Goal: Obtain resource: Obtain resource

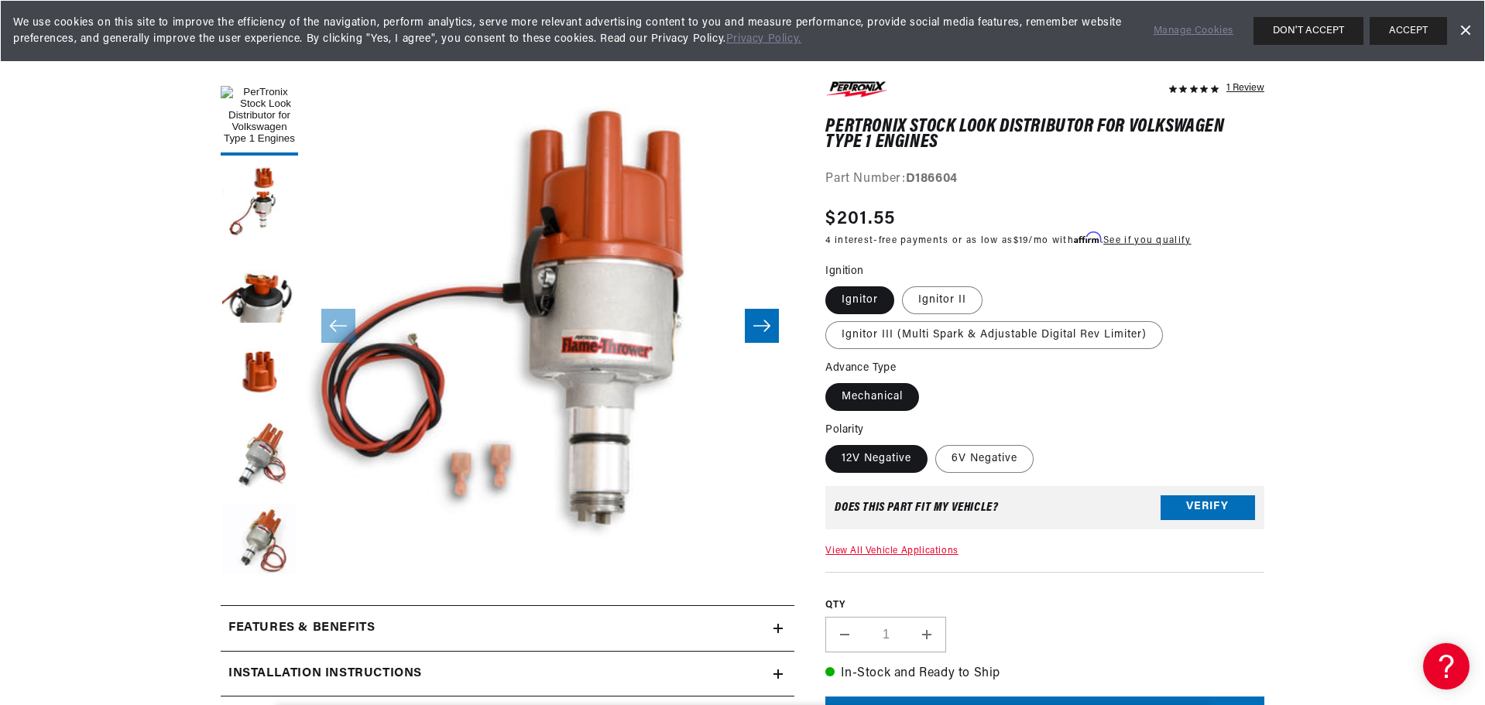
scroll to position [0, 469]
click at [261, 209] on button "Load image 2 in gallery view" at bounding box center [259, 201] width 77 height 77
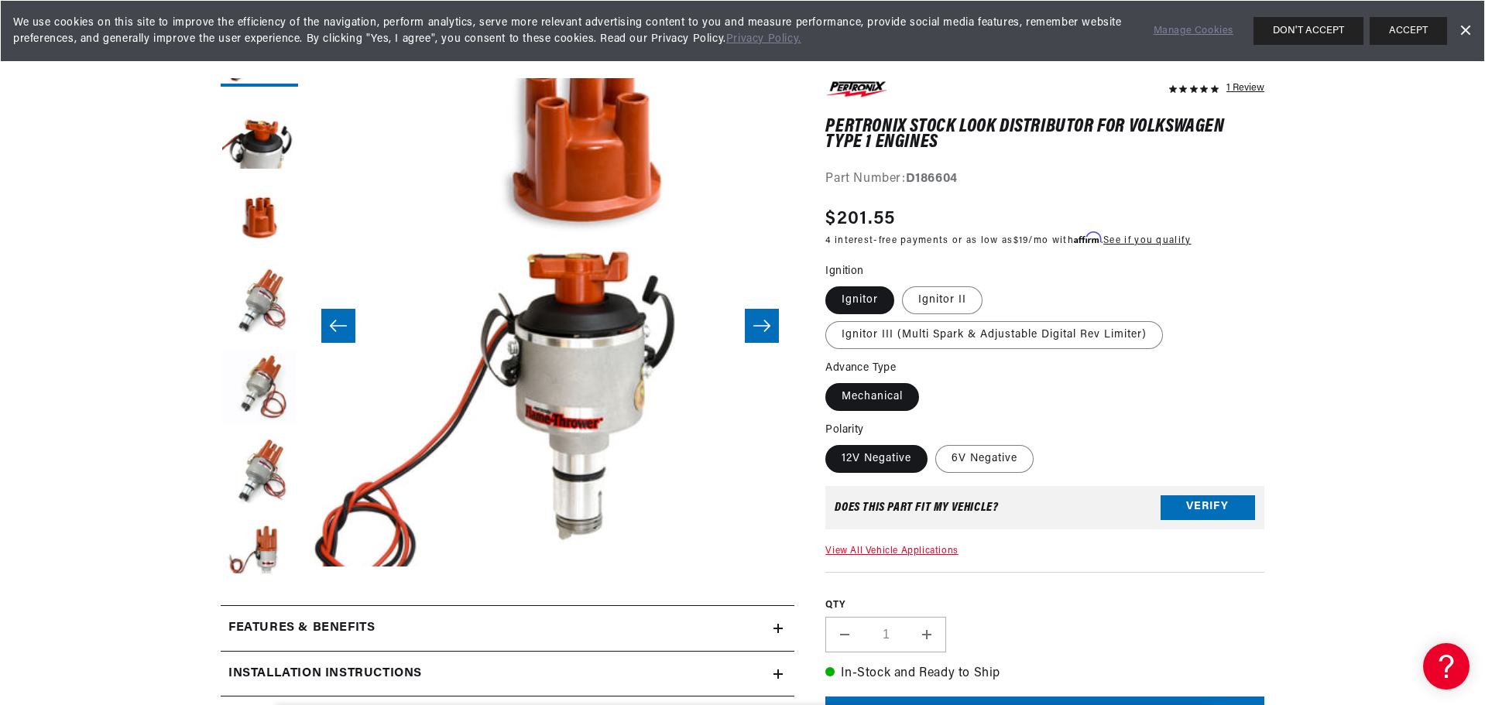
scroll to position [155, 0]
click at [778, 629] on icon at bounding box center [778, 629] width 9 height 0
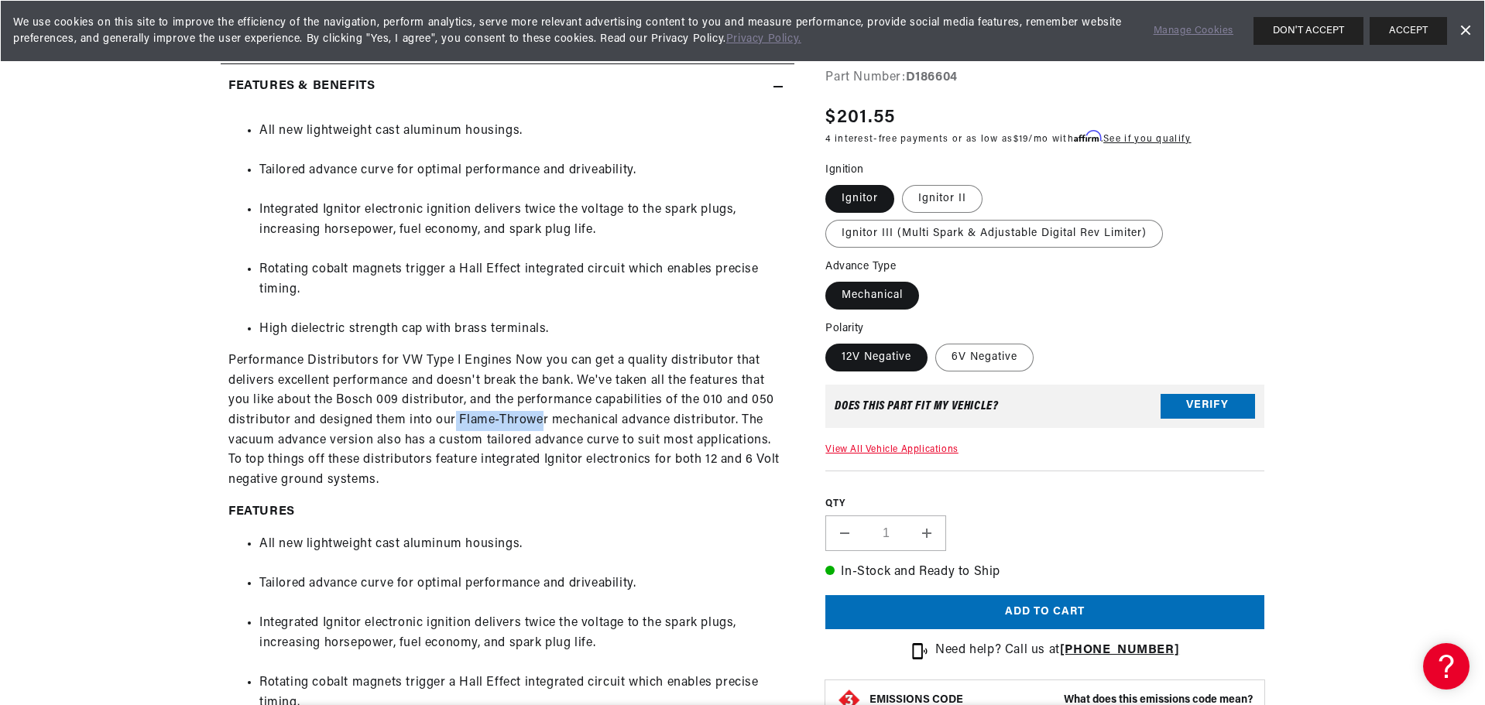
scroll to position [0, 469]
drag, startPoint x: 456, startPoint y: 418, endPoint x: 673, endPoint y: 421, distance: 216.8
click at [673, 421] on p "Performance Distributors for VW Type I Engines Now you can get a quality distri…" at bounding box center [507, 421] width 558 height 139
click at [557, 466] on p "Performance Distributors for VW Type I Engines Now you can get a quality distri…" at bounding box center [507, 421] width 558 height 139
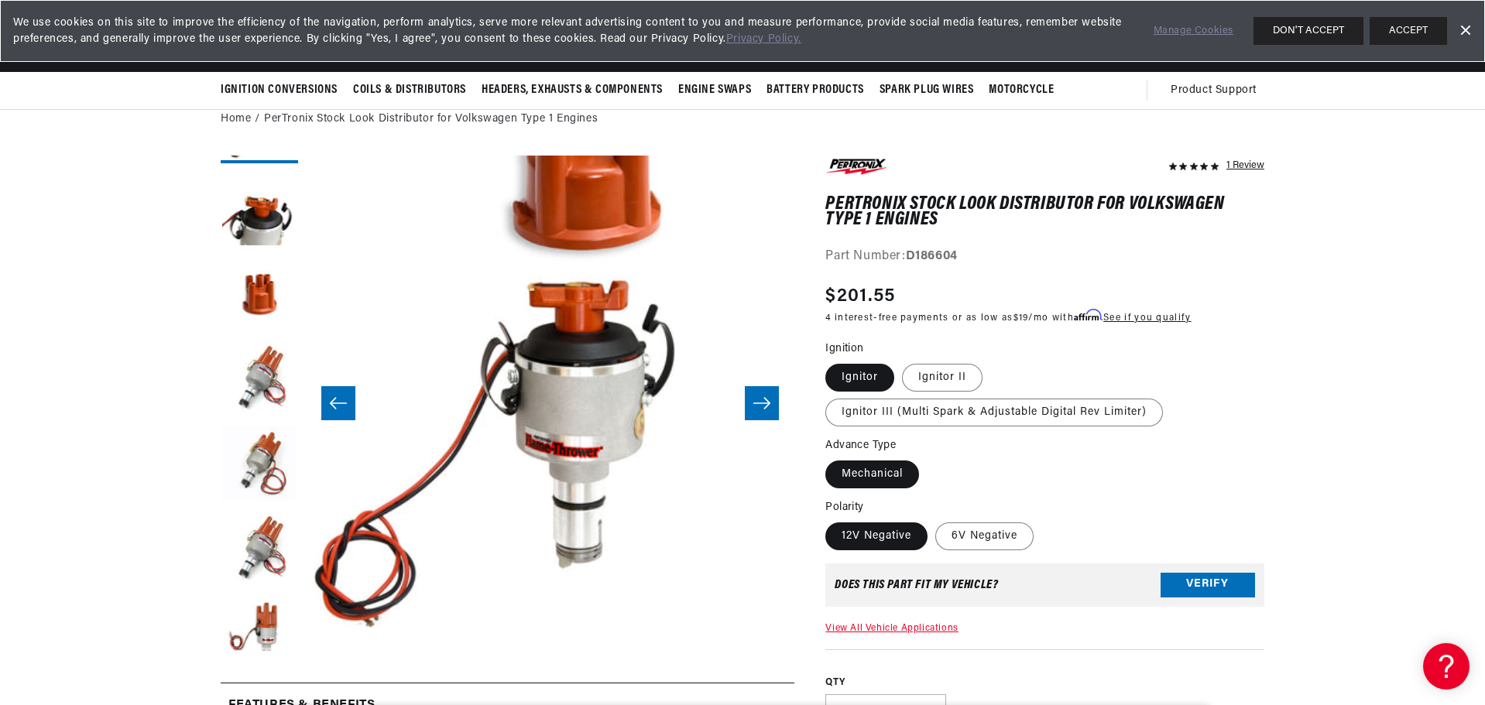
click at [754, 405] on icon "Slide right" at bounding box center [762, 403] width 19 height 15
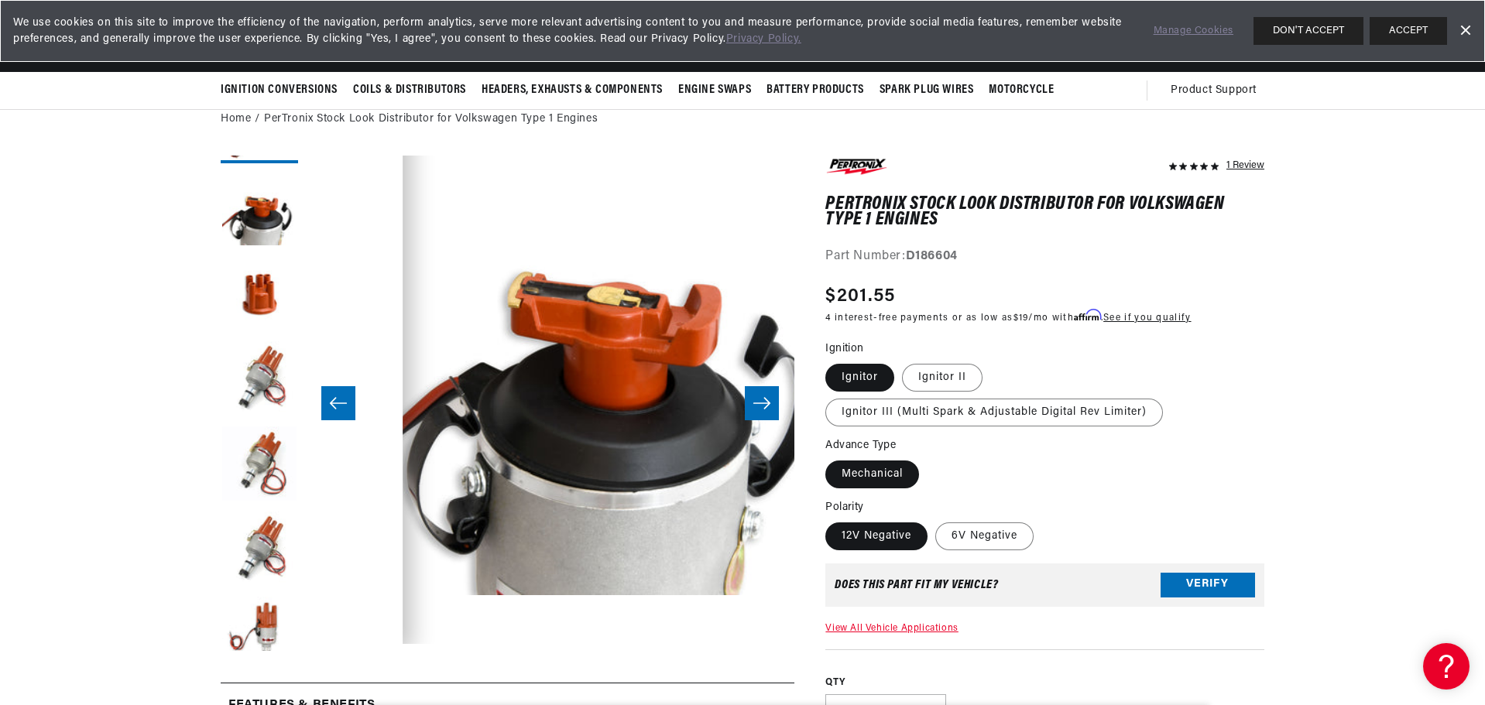
scroll to position [49, 978]
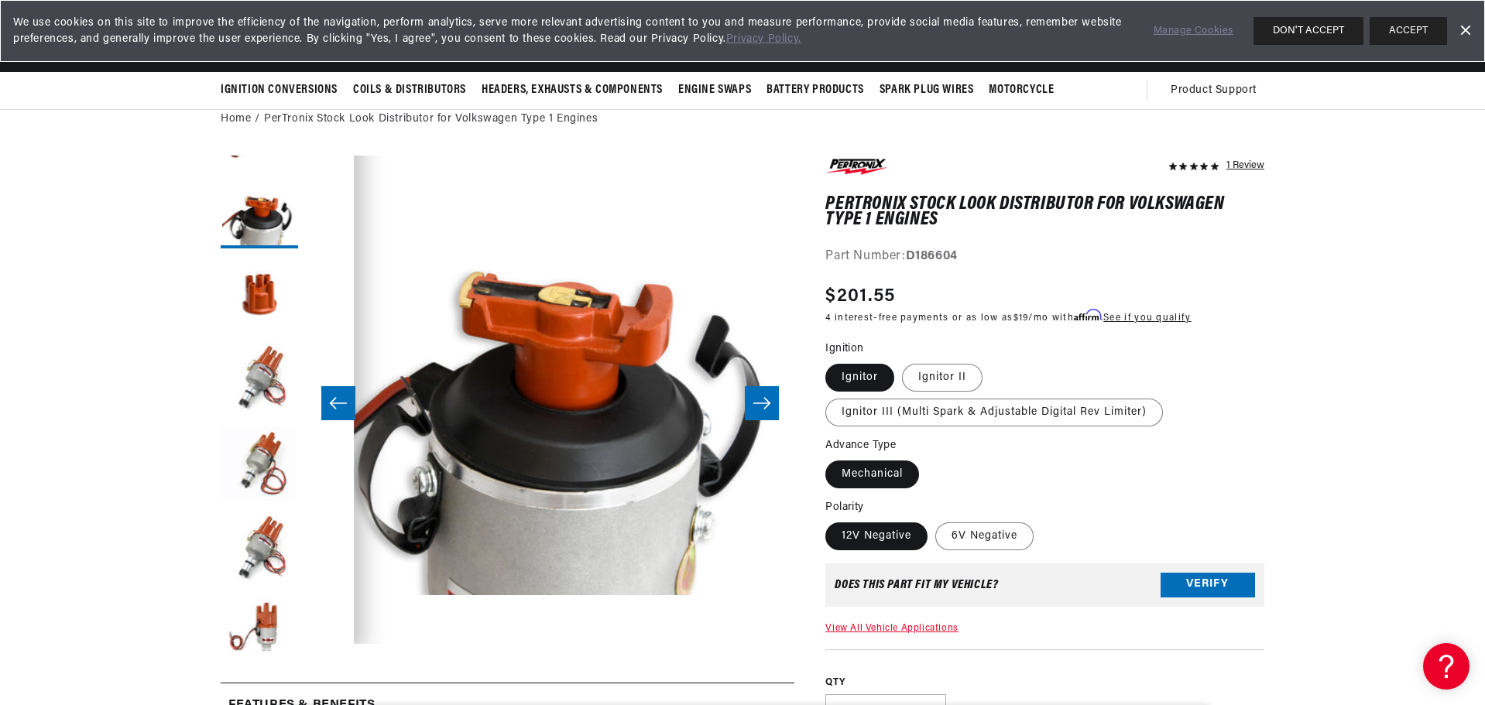
click at [754, 405] on icon "Slide right" at bounding box center [762, 403] width 19 height 15
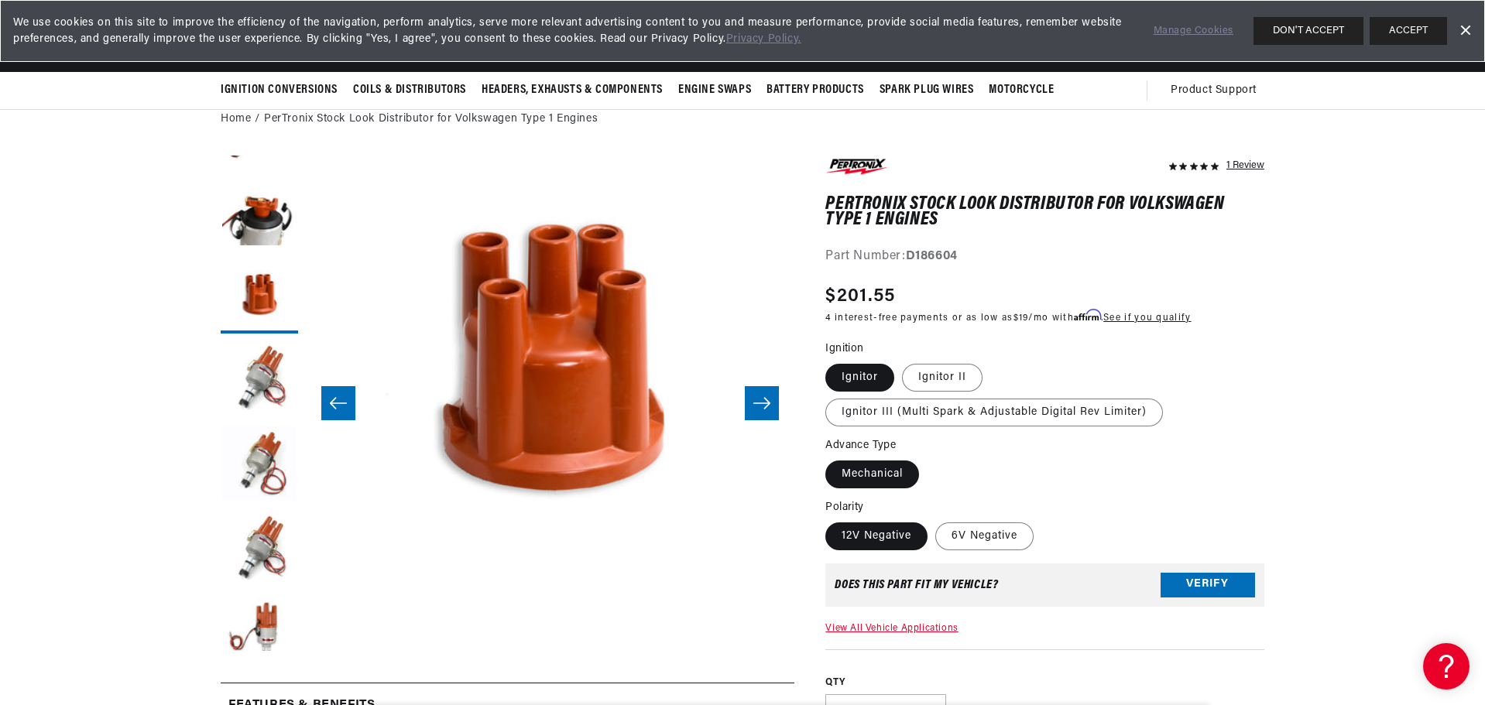
click at [754, 405] on icon "Slide right" at bounding box center [762, 403] width 19 height 15
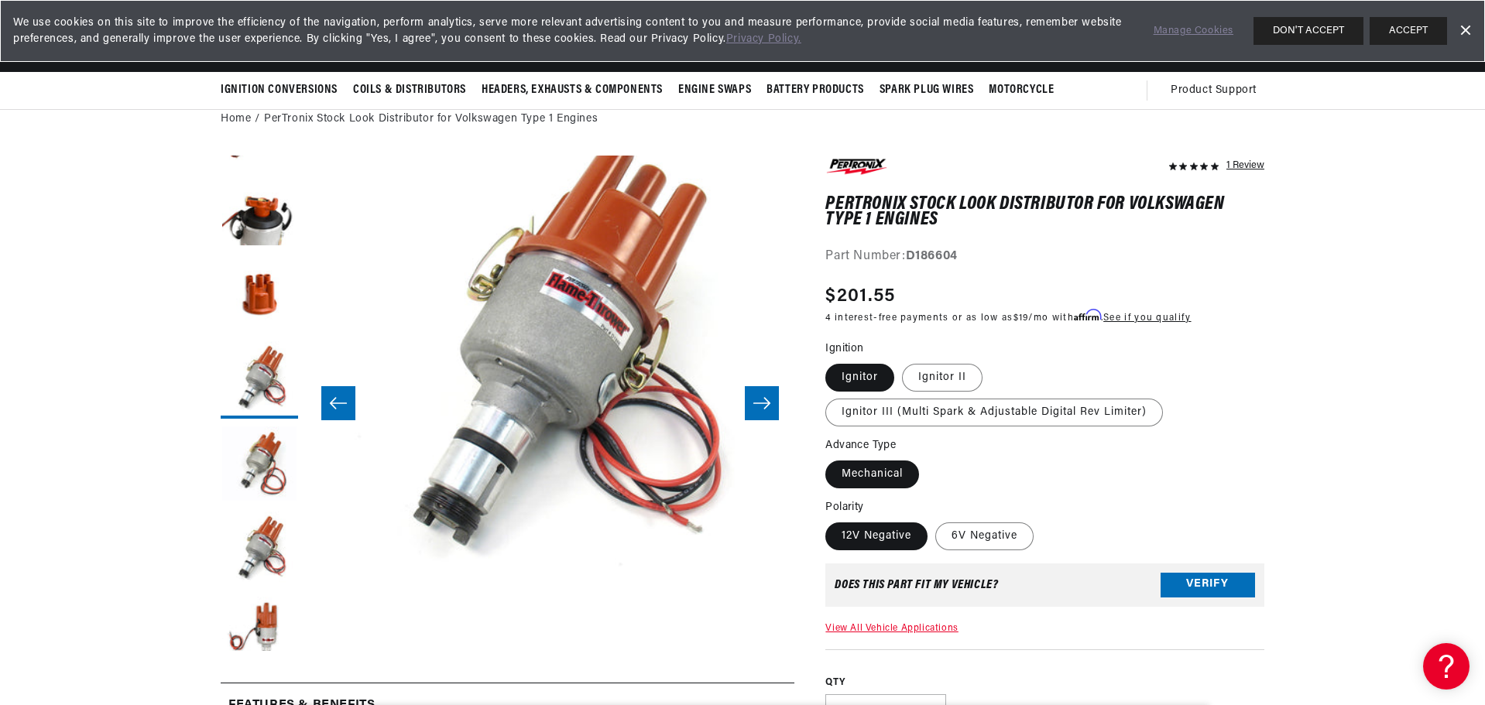
scroll to position [0, 0]
click at [754, 405] on icon "Slide right" at bounding box center [762, 403] width 19 height 15
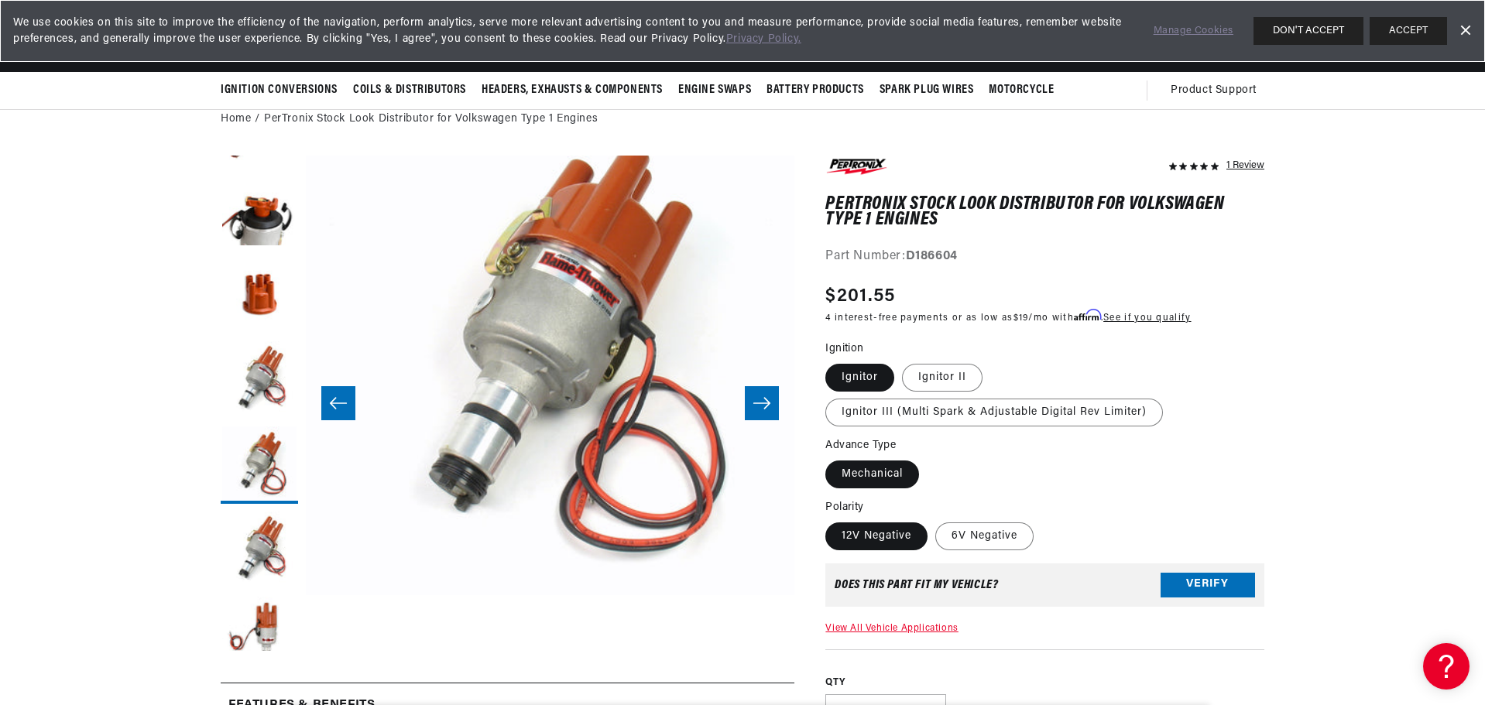
scroll to position [0, 469]
click at [754, 405] on icon "Slide right" at bounding box center [762, 403] width 19 height 15
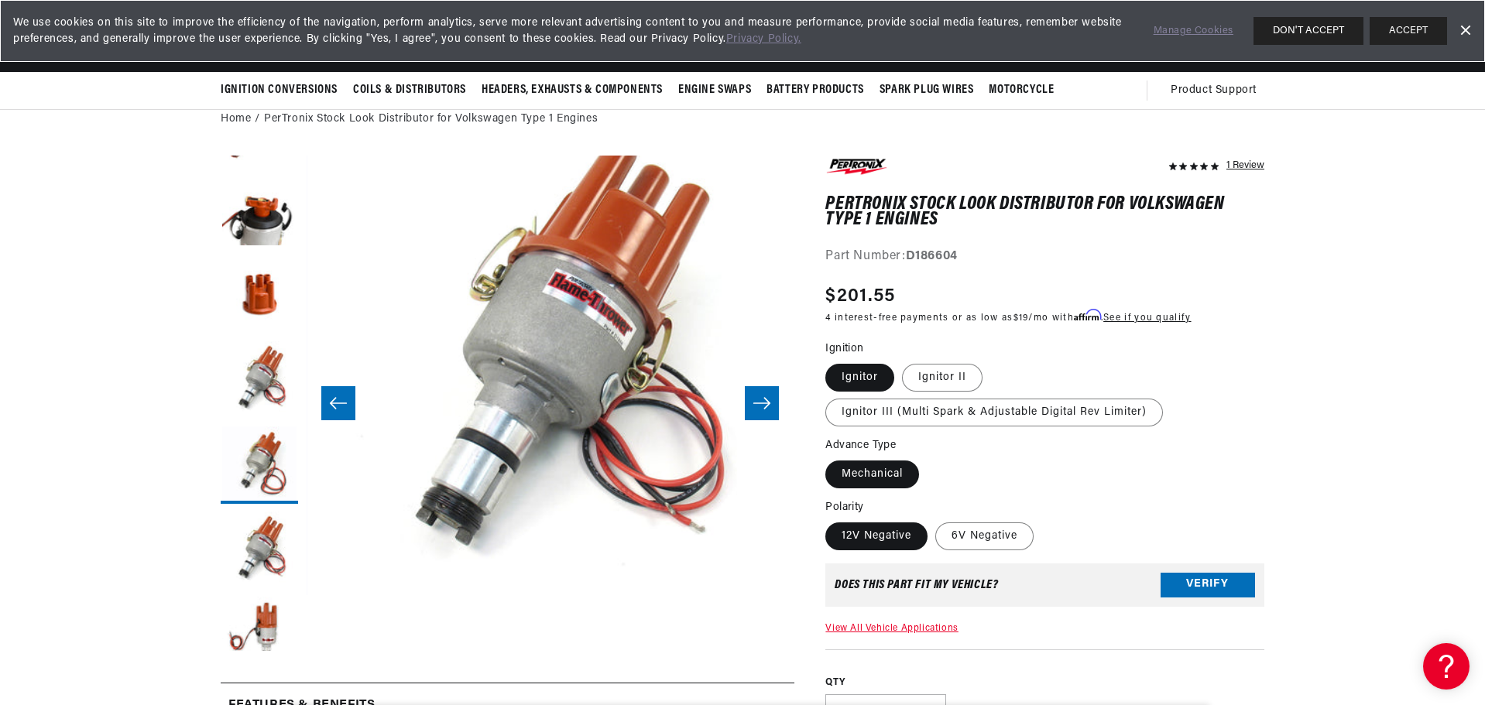
scroll to position [0, 0]
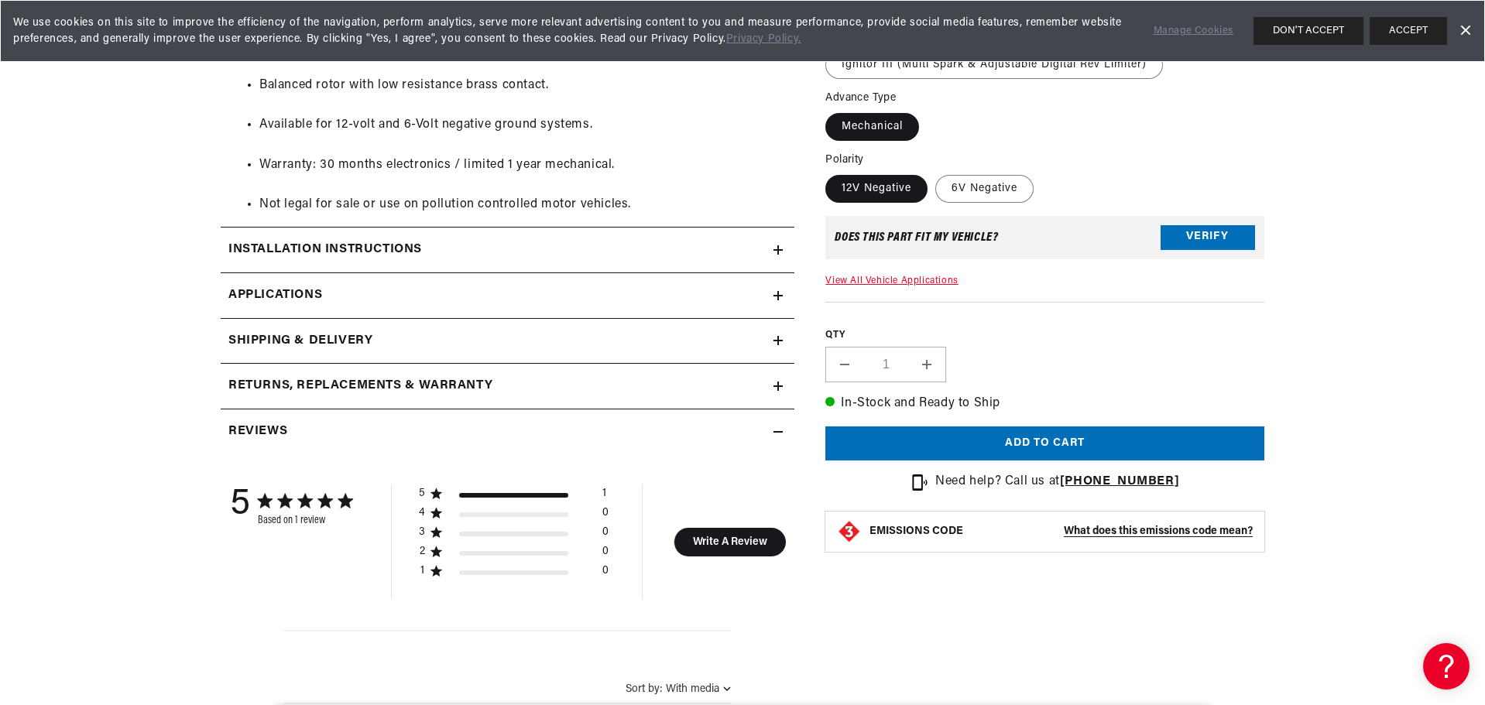
click at [778, 338] on icon at bounding box center [778, 340] width 0 height 9
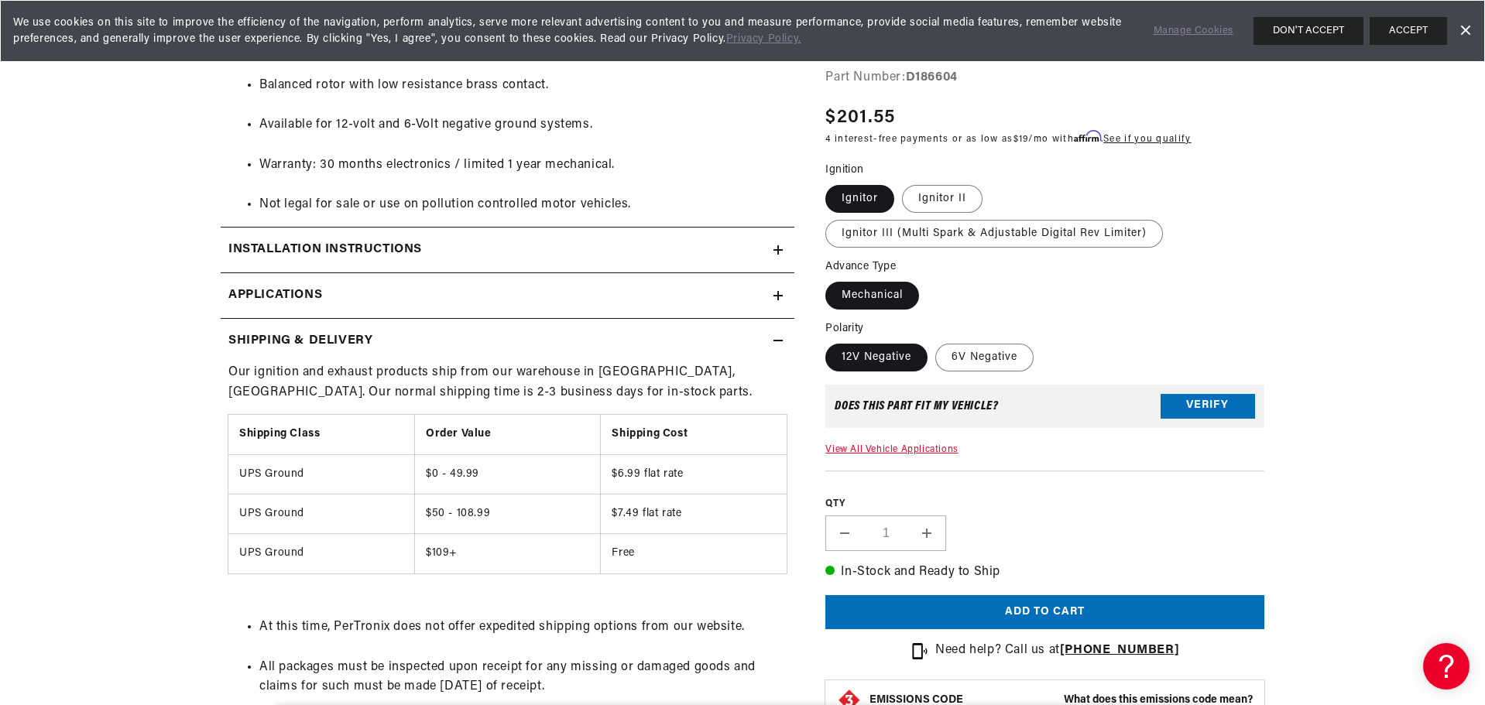
click at [780, 292] on icon at bounding box center [778, 295] width 9 height 9
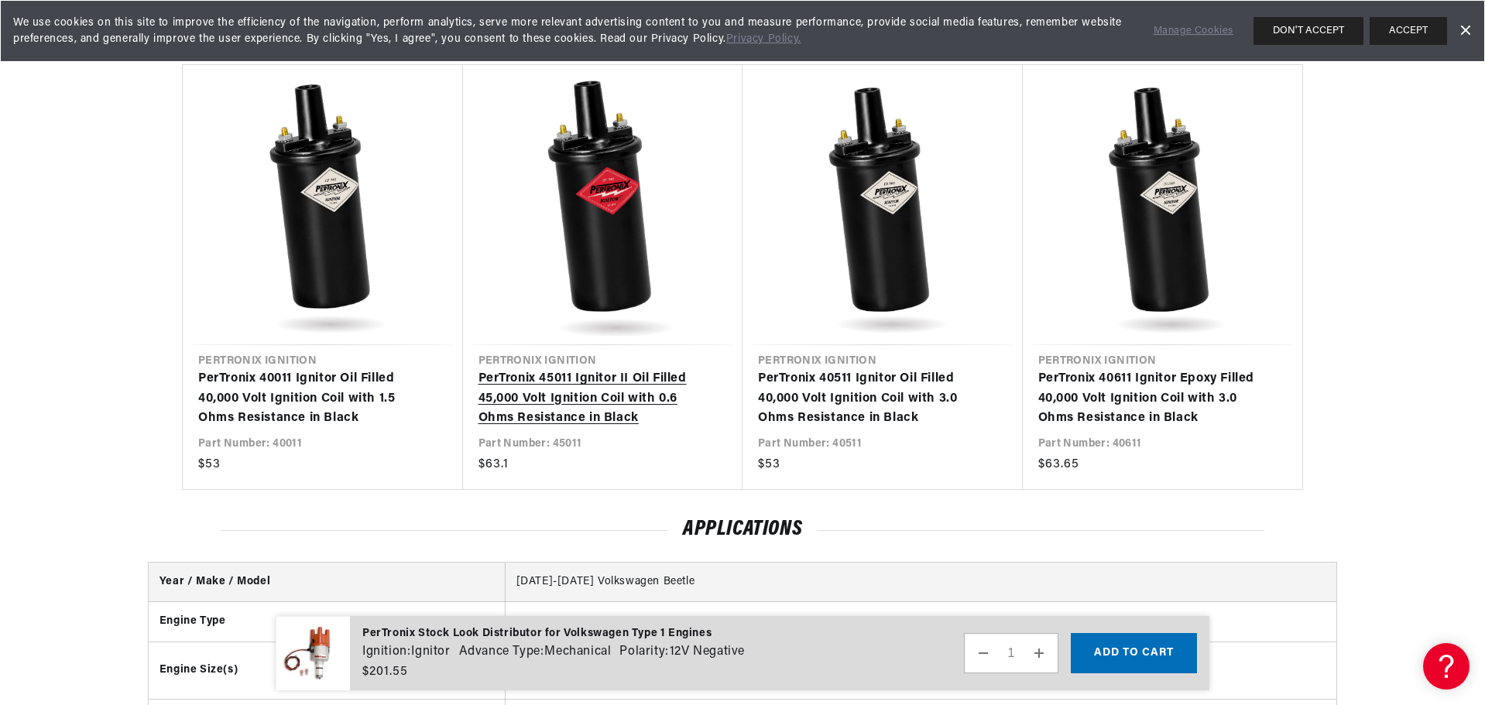
click at [576, 369] on link "PerTronix 45011 Ignitor II Oil Filled 45,000 Volt Ignition Coil with 0.6 Ohms R…" at bounding box center [596, 399] width 234 height 60
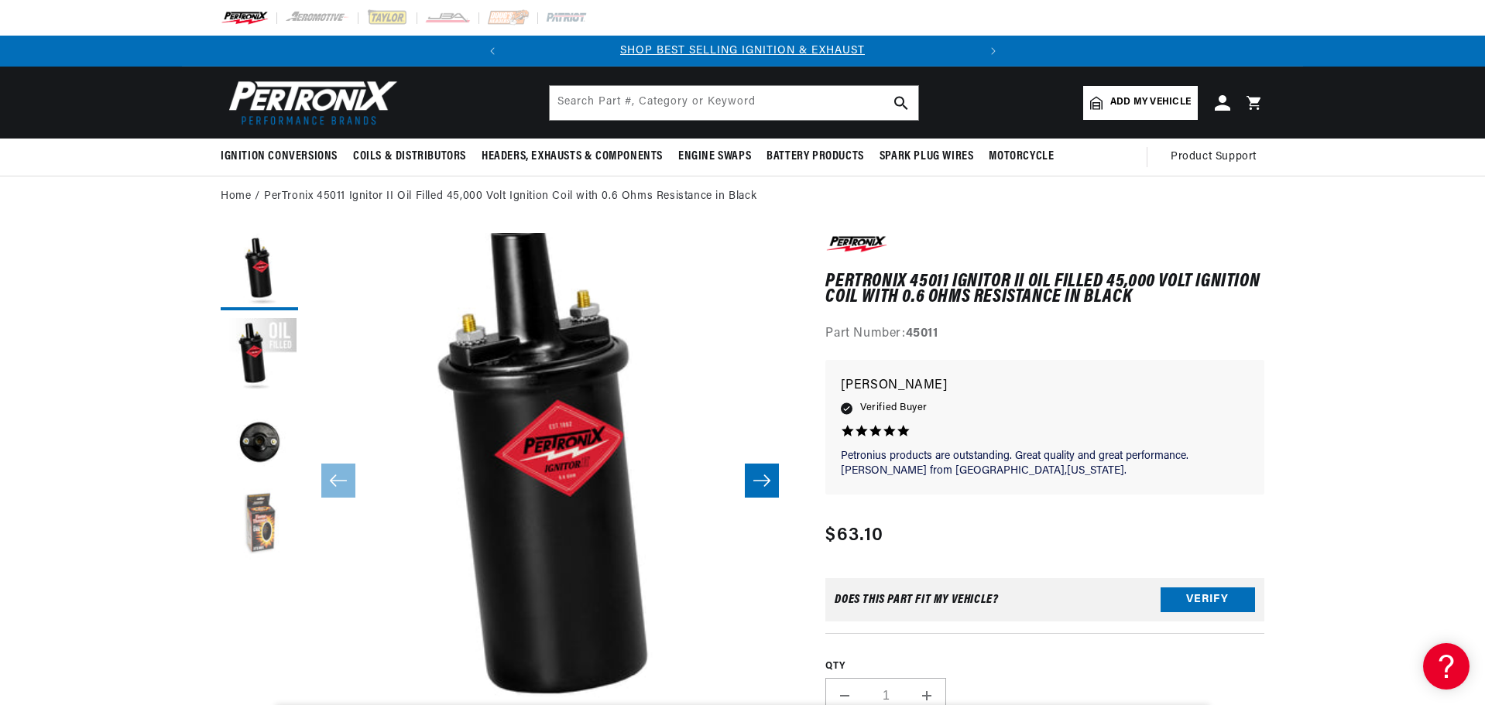
click at [273, 527] on button "Load image 4 in gallery view" at bounding box center [259, 527] width 77 height 77
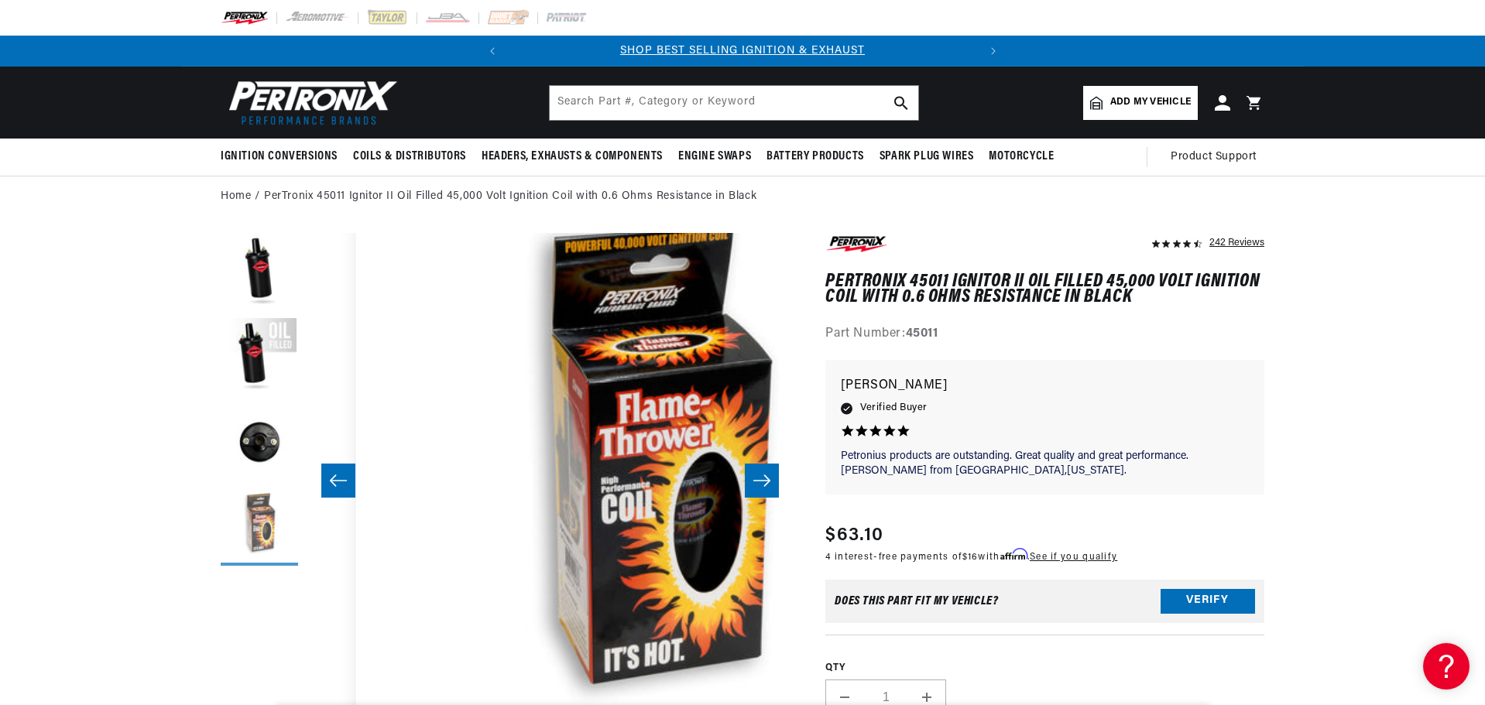
scroll to position [0, 1467]
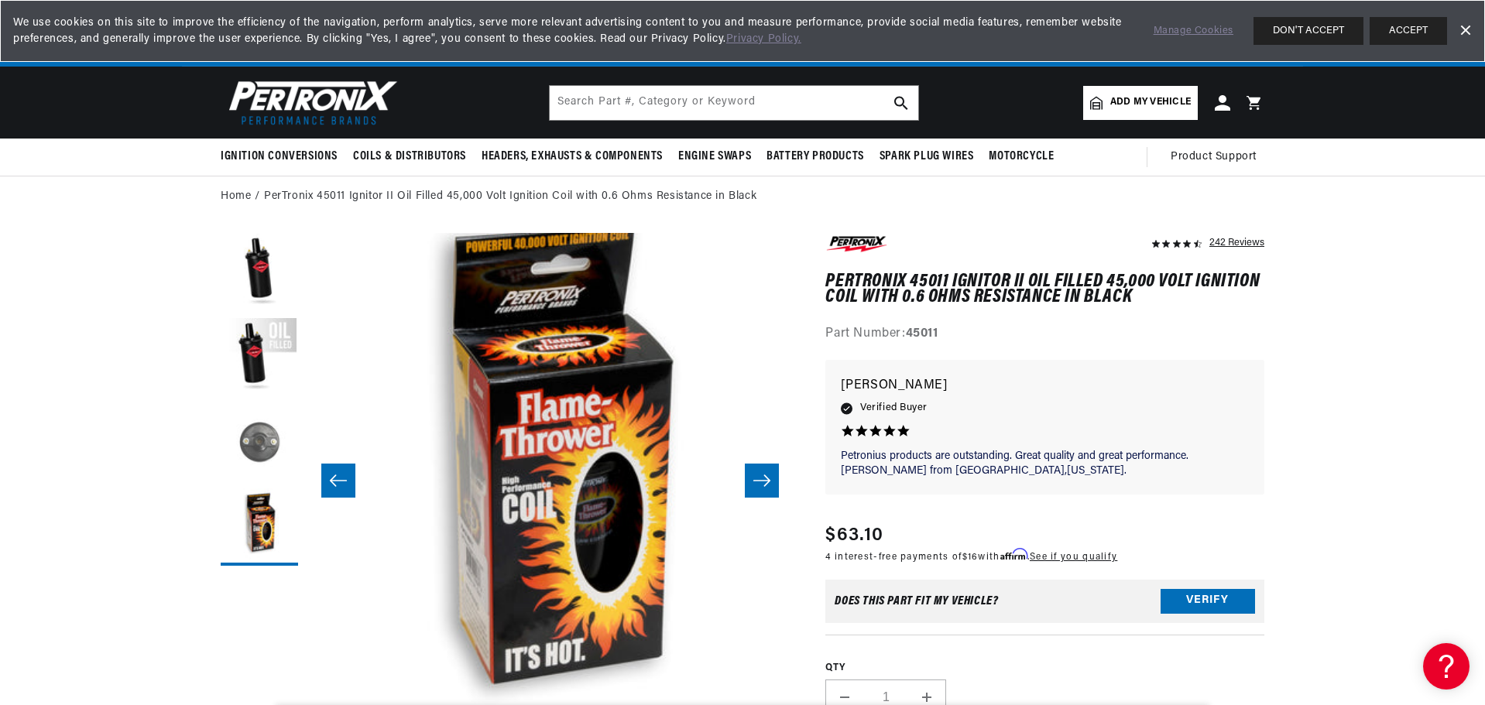
click at [269, 451] on button "Load image 3 in gallery view" at bounding box center [259, 441] width 77 height 77
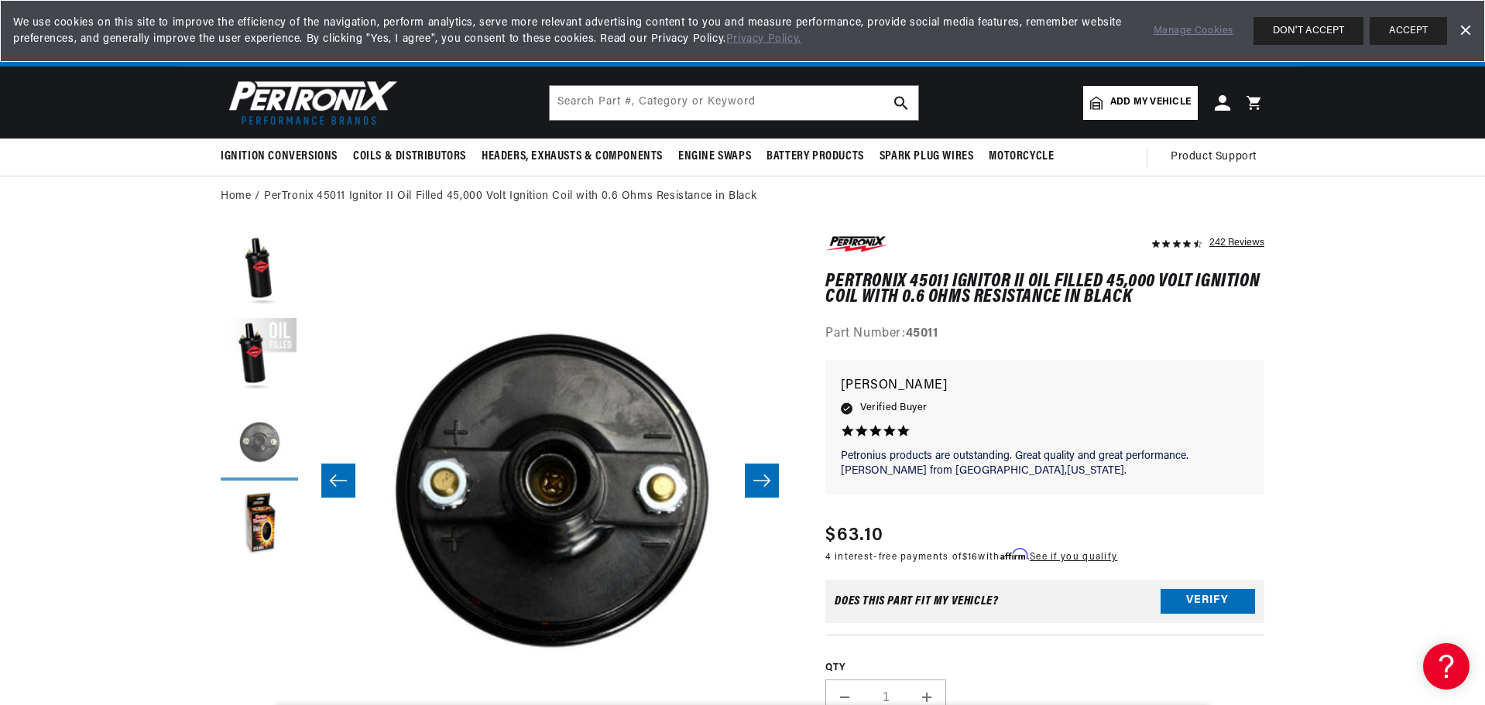
scroll to position [0, 469]
click at [263, 366] on button "Load image 2 in gallery view" at bounding box center [259, 356] width 77 height 77
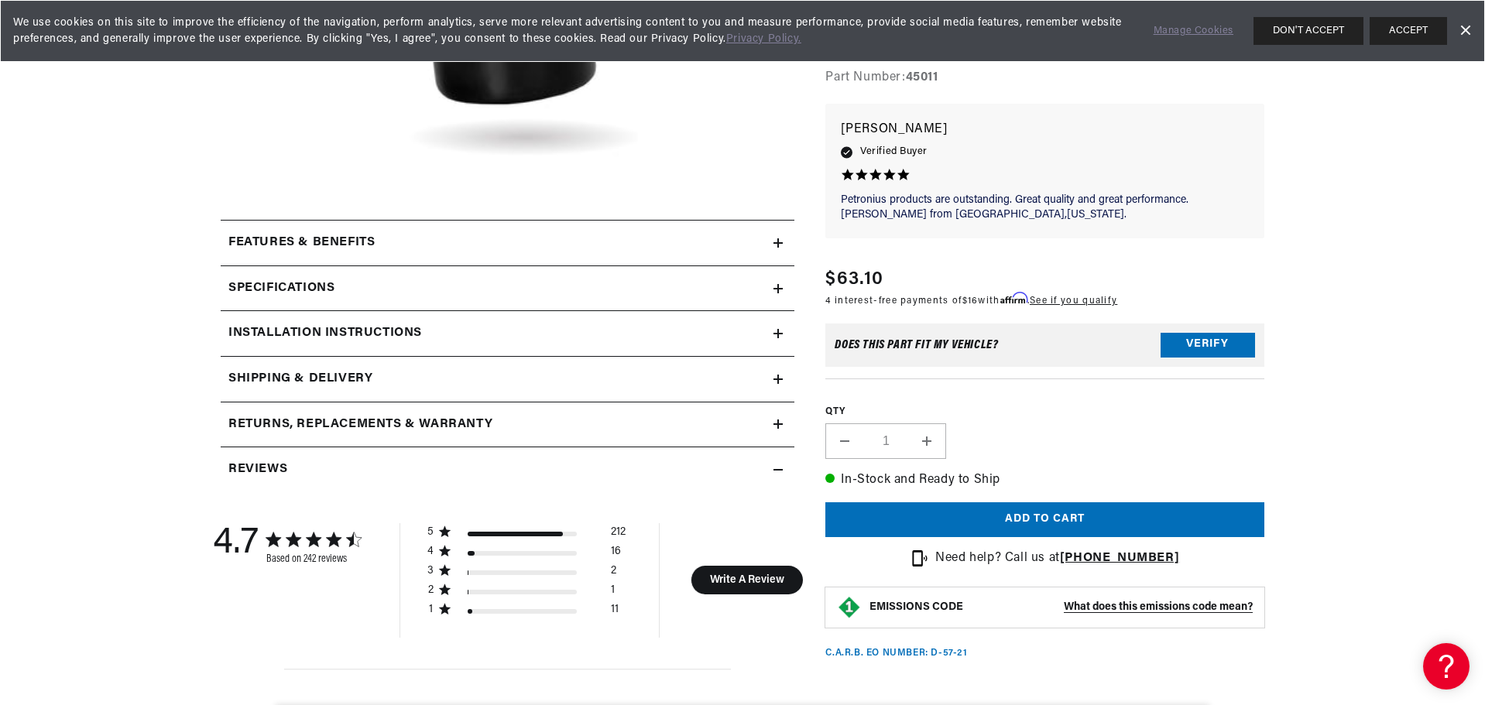
scroll to position [542, 0]
click at [777, 239] on icon at bounding box center [778, 241] width 9 height 9
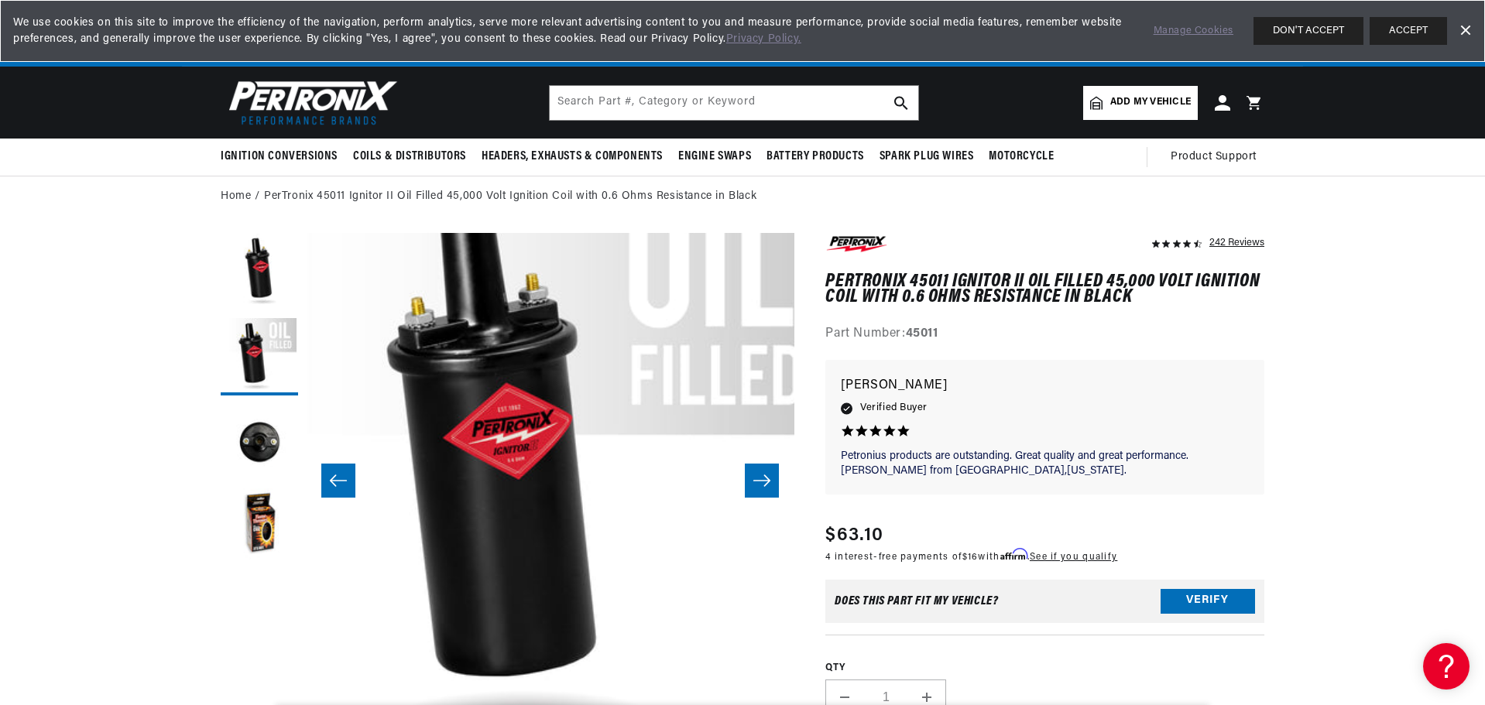
scroll to position [0, 489]
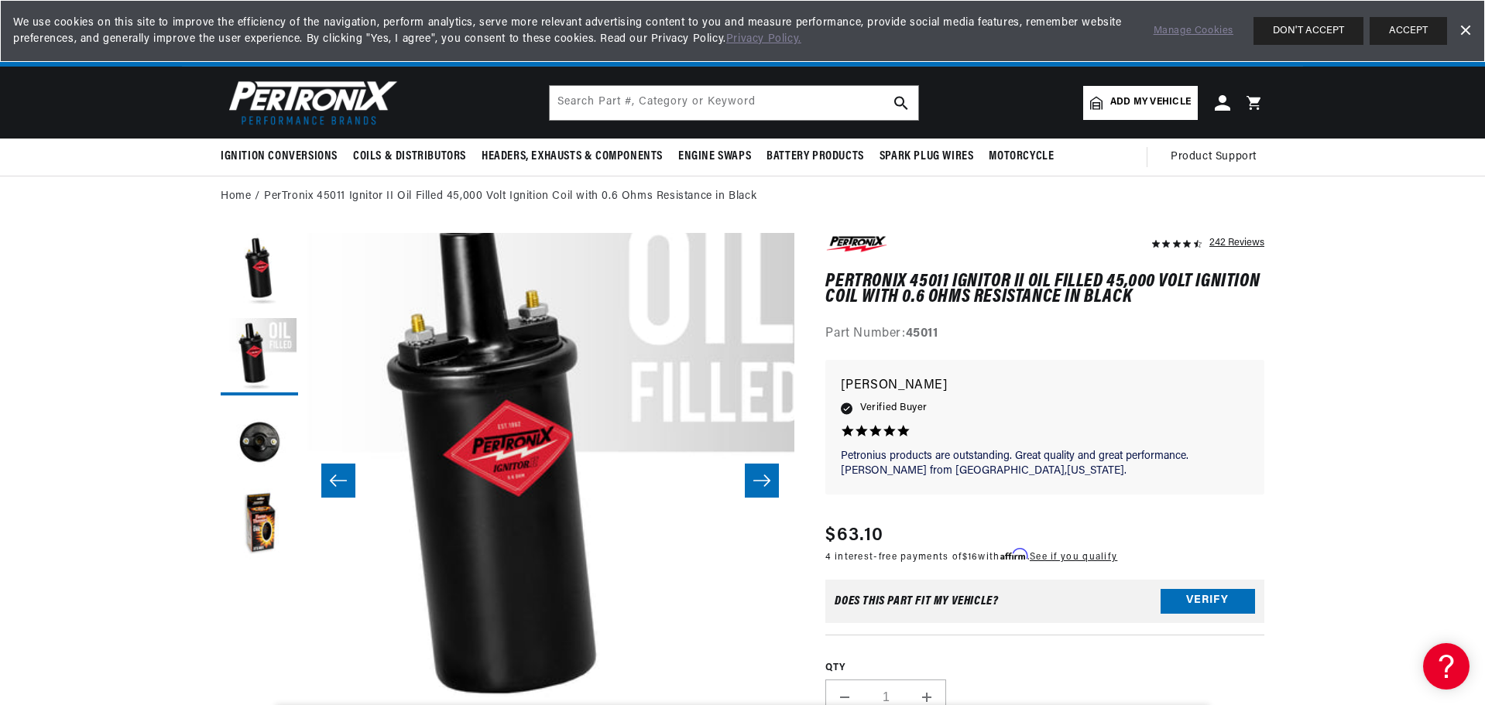
click at [299, 87] on img at bounding box center [310, 102] width 178 height 53
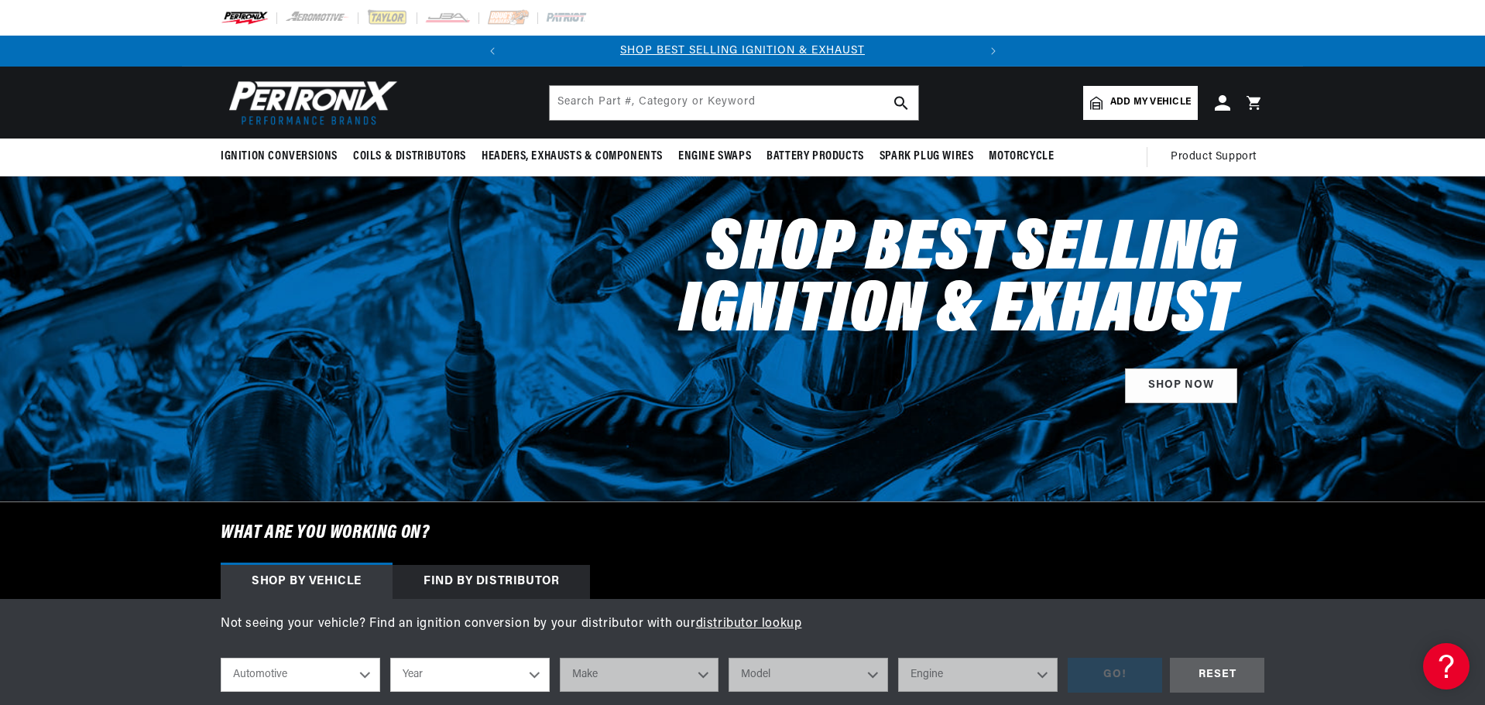
scroll to position [232, 0]
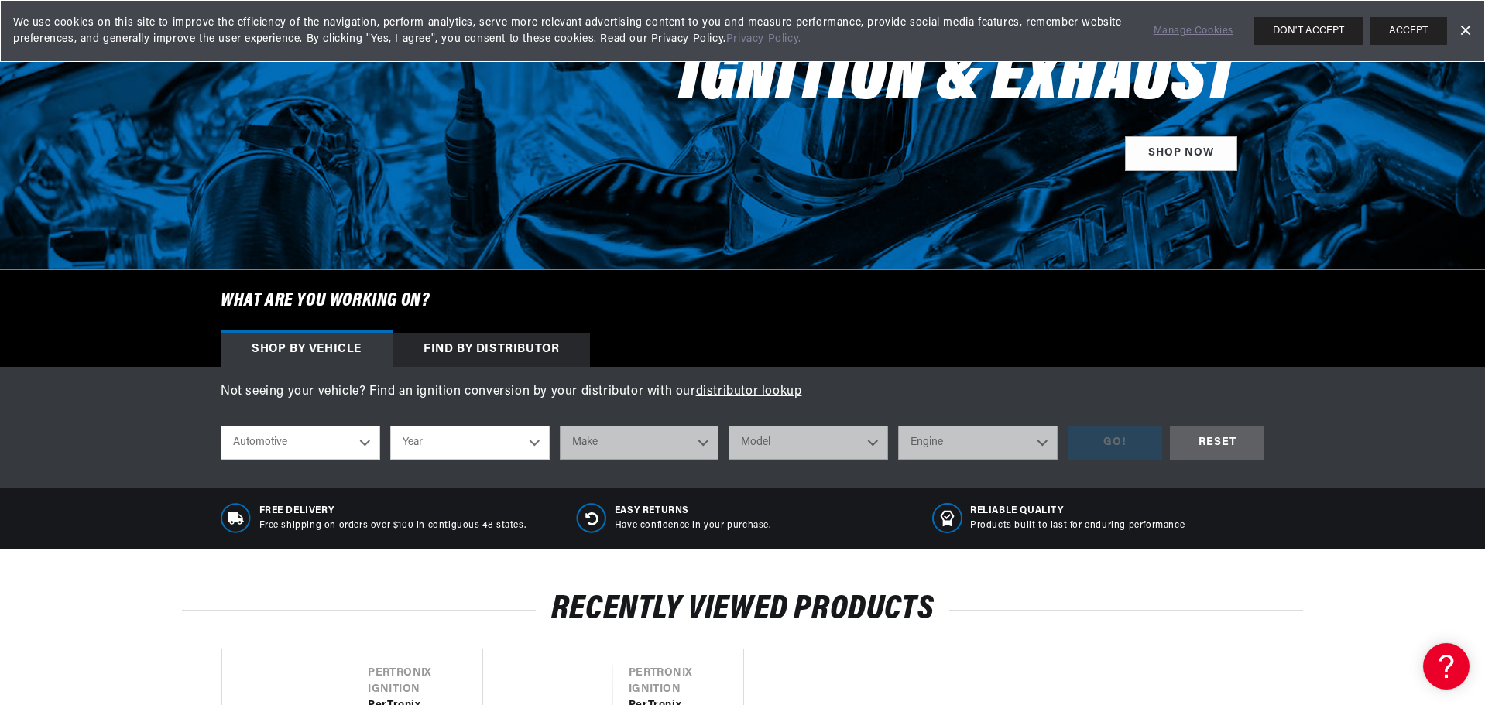
click at [533, 445] on select "Year 2026 2025 2024 2023 2022 2021 2020 2019 2018 2017 2016 2015 2014 2013 2012…" at bounding box center [470, 443] width 160 height 34
select select "1968"
click at [390, 426] on select "Year 2026 2025 2024 2023 2022 2021 2020 2019 2018 2017 2016 2015 2014 2013 2012…" at bounding box center [470, 443] width 160 height 34
select select "1968"
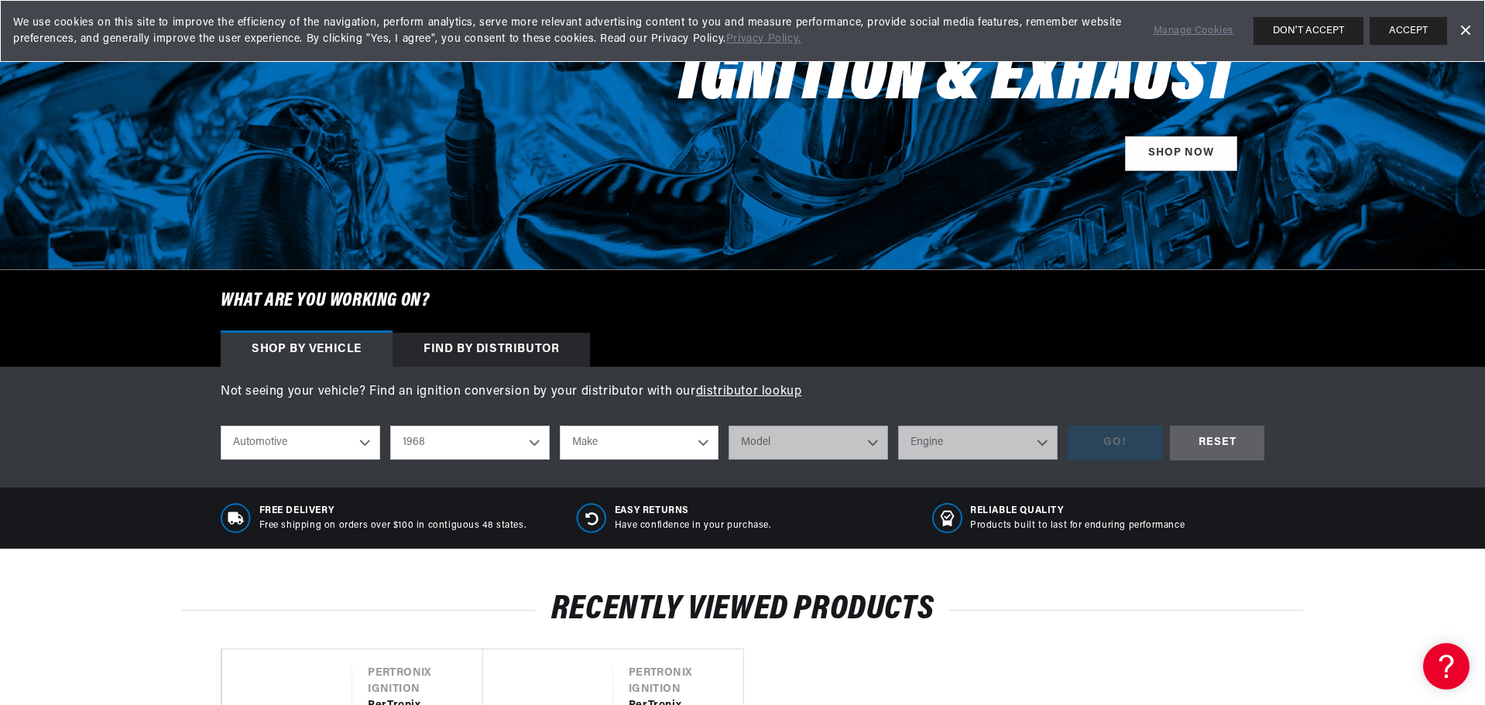
click at [629, 431] on select "Make Alfa Romeo American Motors Aston Martin Austin Austin Healey Avanti Bentle…" at bounding box center [640, 443] width 160 height 34
select select "Triumph"
click at [560, 426] on select "Make Alfa Romeo American Motors Aston Martin Austin Austin Healey Avanti Bentle…" at bounding box center [640, 443] width 160 height 34
click at [618, 439] on select "Alfa Romeo American Motors Aston Martin Austin Austin Healey Avanti Bentley Bui…" at bounding box center [640, 443] width 160 height 34
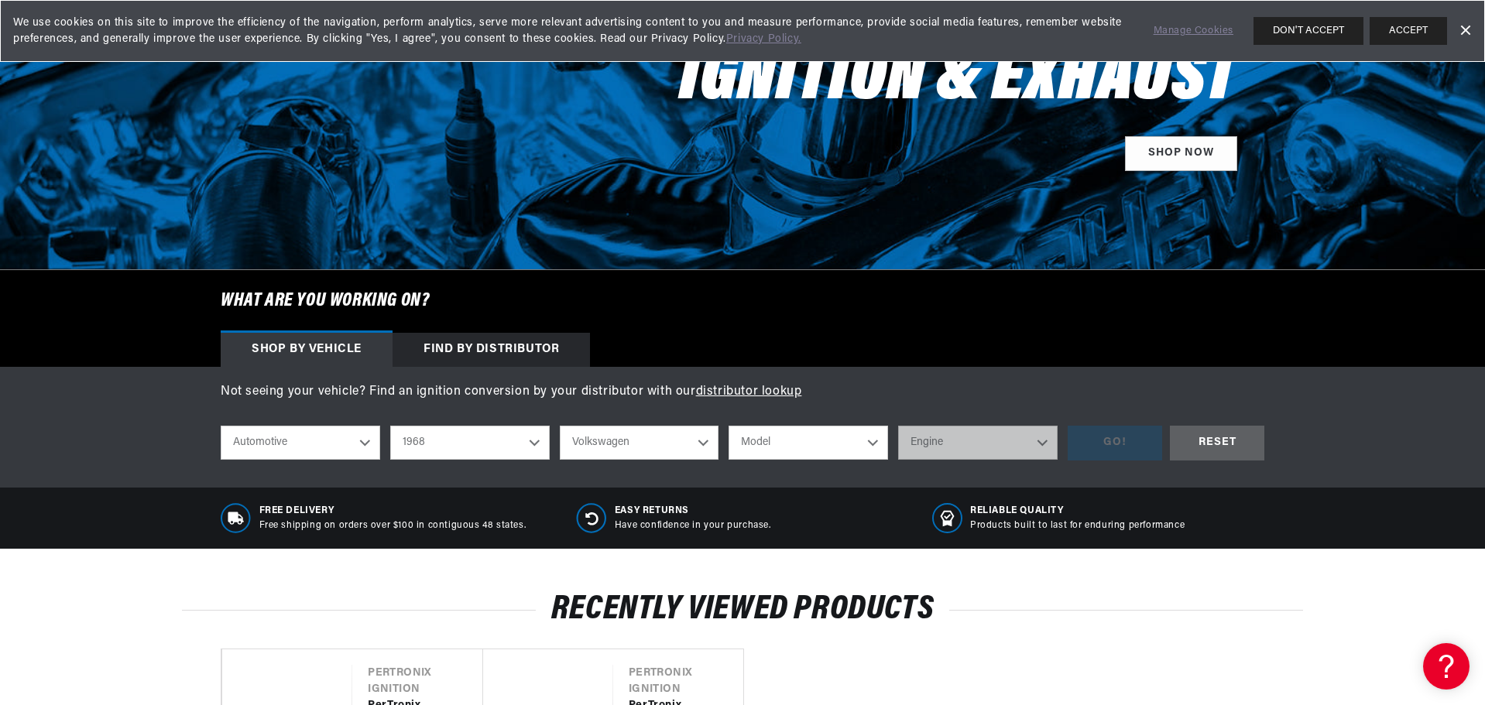
click at [560, 426] on select "Alfa Romeo American Motors Aston Martin Austin Austin Healey Avanti Bentley Bui…" at bounding box center [640, 443] width 160 height 34
select select "Volkswagen"
click at [783, 444] on select "Model Beetle Fastback Karmann Ghia Squareback" at bounding box center [809, 443] width 160 height 34
select select "Beetle"
click at [729, 426] on select "Model Beetle Fastback Karmann Ghia Squareback" at bounding box center [809, 443] width 160 height 34
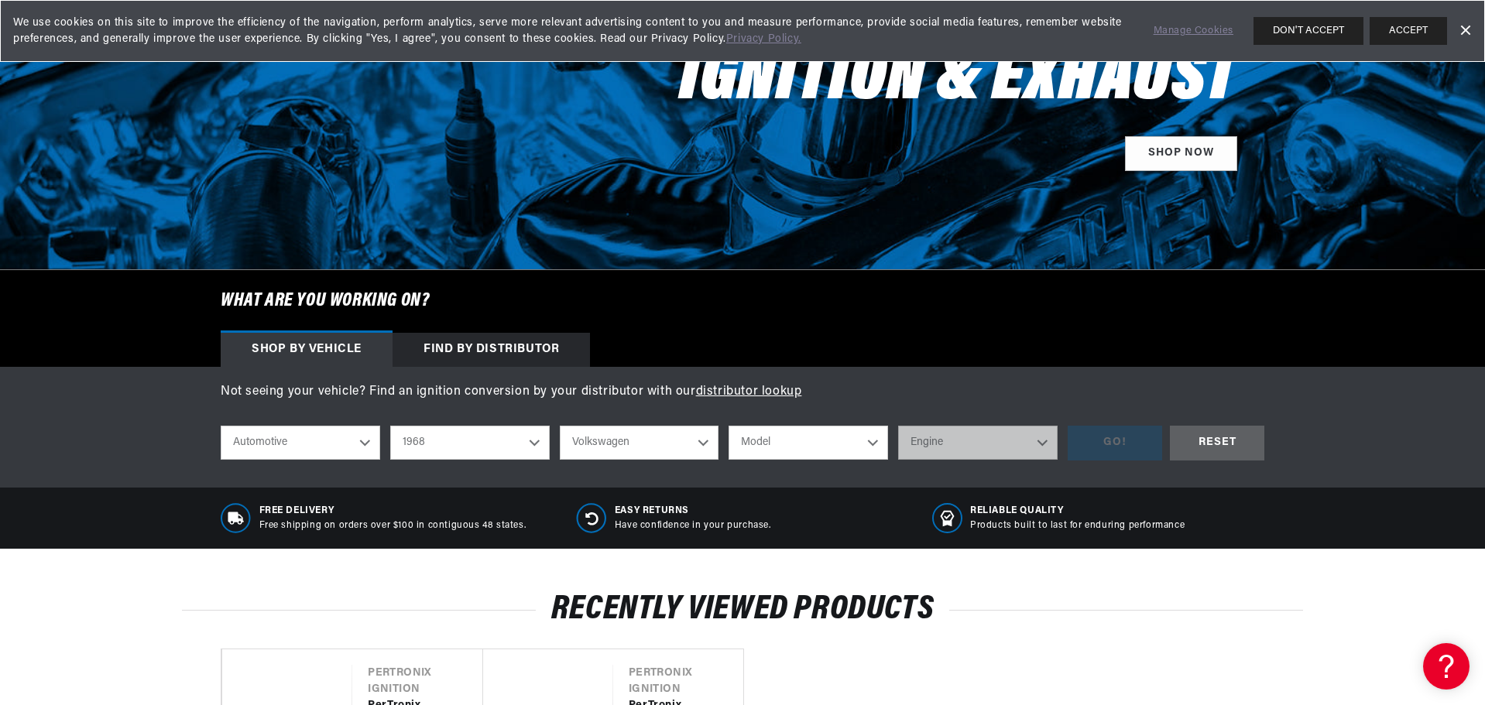
select select "Beetle"
click at [931, 438] on select "Engine 1.5L 1.6L 4" at bounding box center [978, 443] width 160 height 34
select select "1.5L"
click at [898, 426] on select "Engine 1.5L 1.6L 4" at bounding box center [978, 443] width 160 height 34
select select "1.5L"
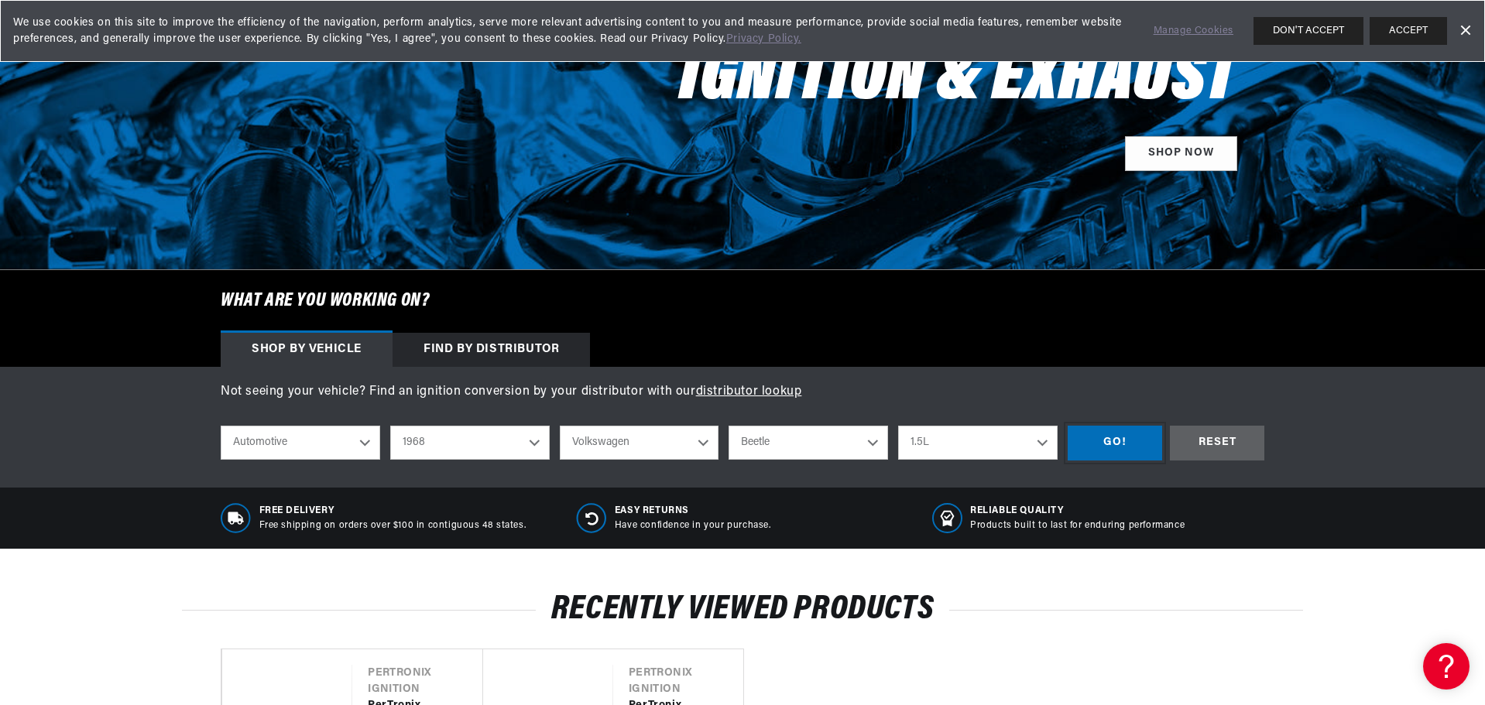
click at [1120, 435] on div "GO!" at bounding box center [1115, 443] width 94 height 35
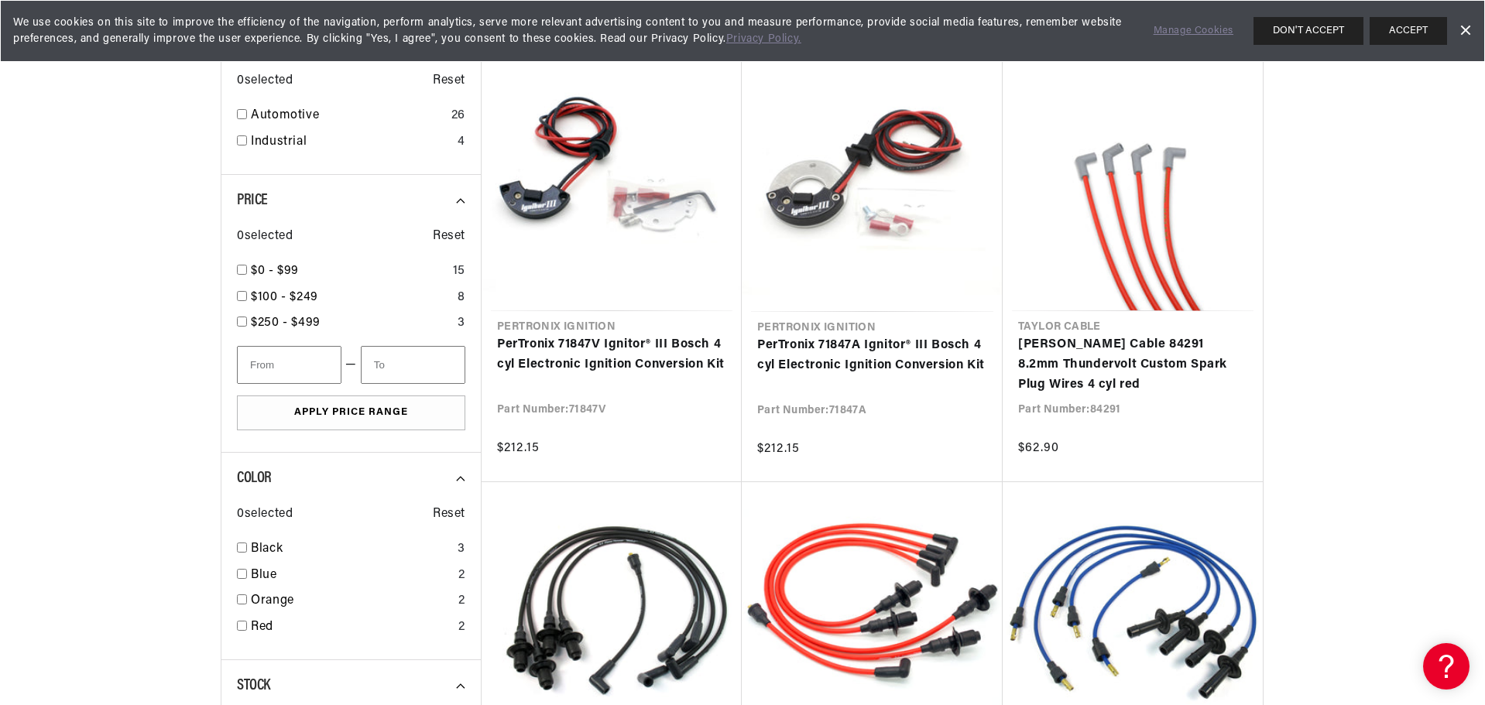
scroll to position [0, 469]
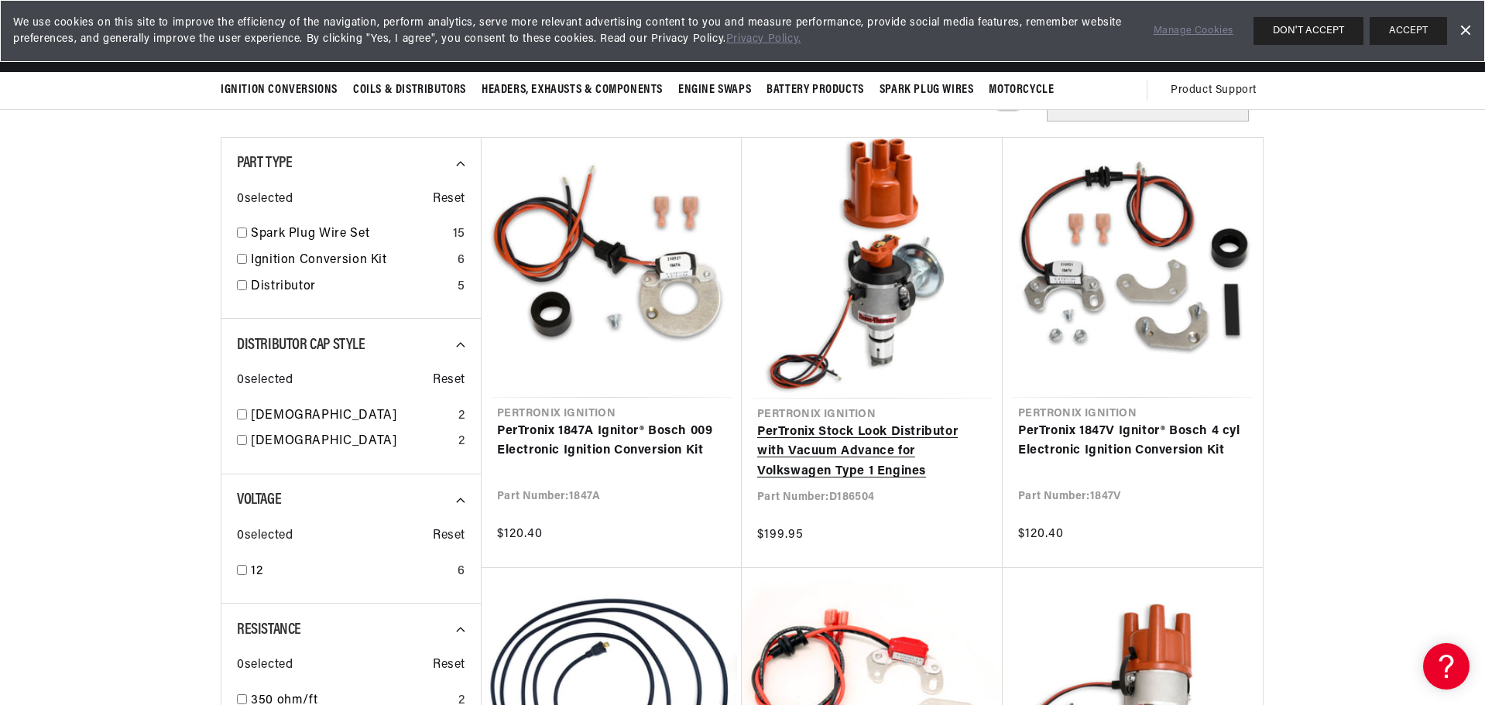
scroll to position [0, 469]
click at [916, 423] on link "PerTronix Stock Look Distributor with Vacuum Advance for Volkswagen Type 1 Engi…" at bounding box center [872, 453] width 230 height 60
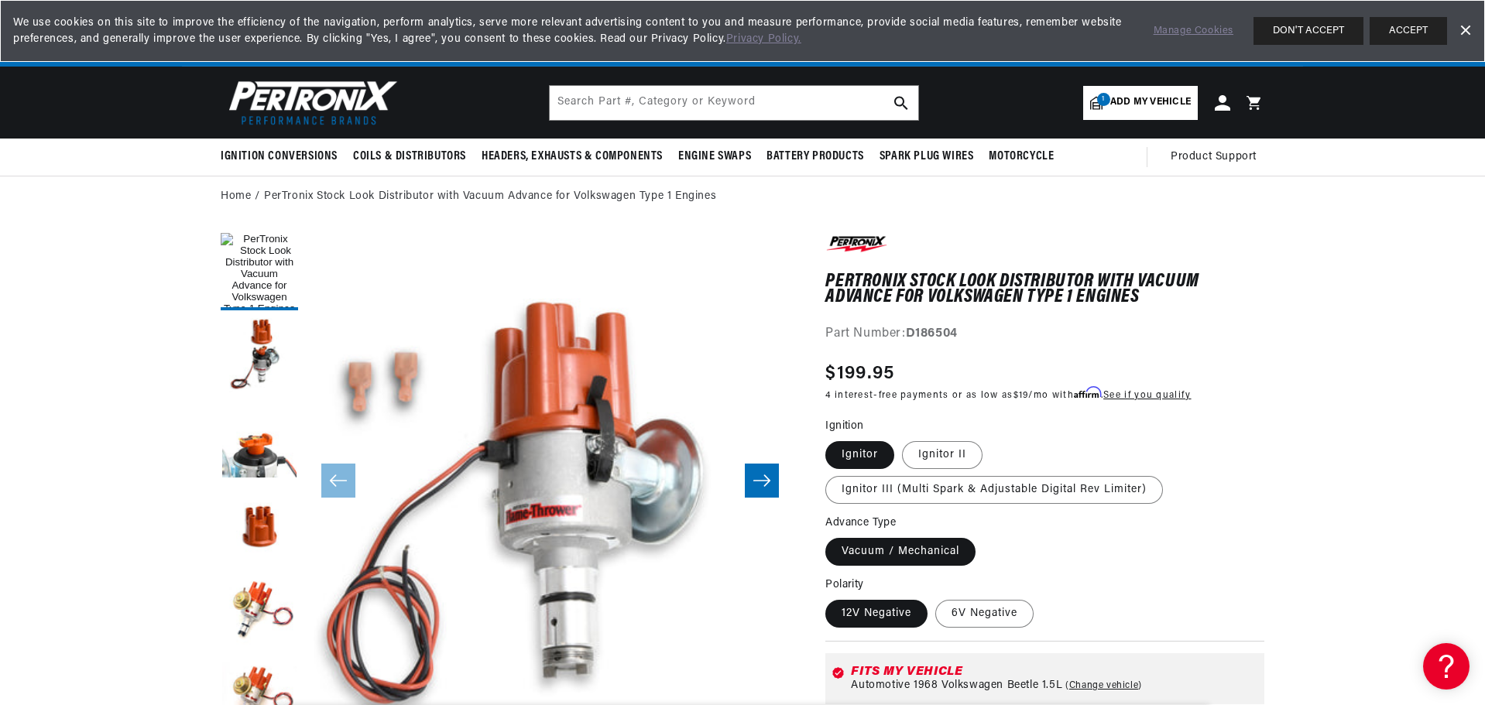
scroll to position [49, 0]
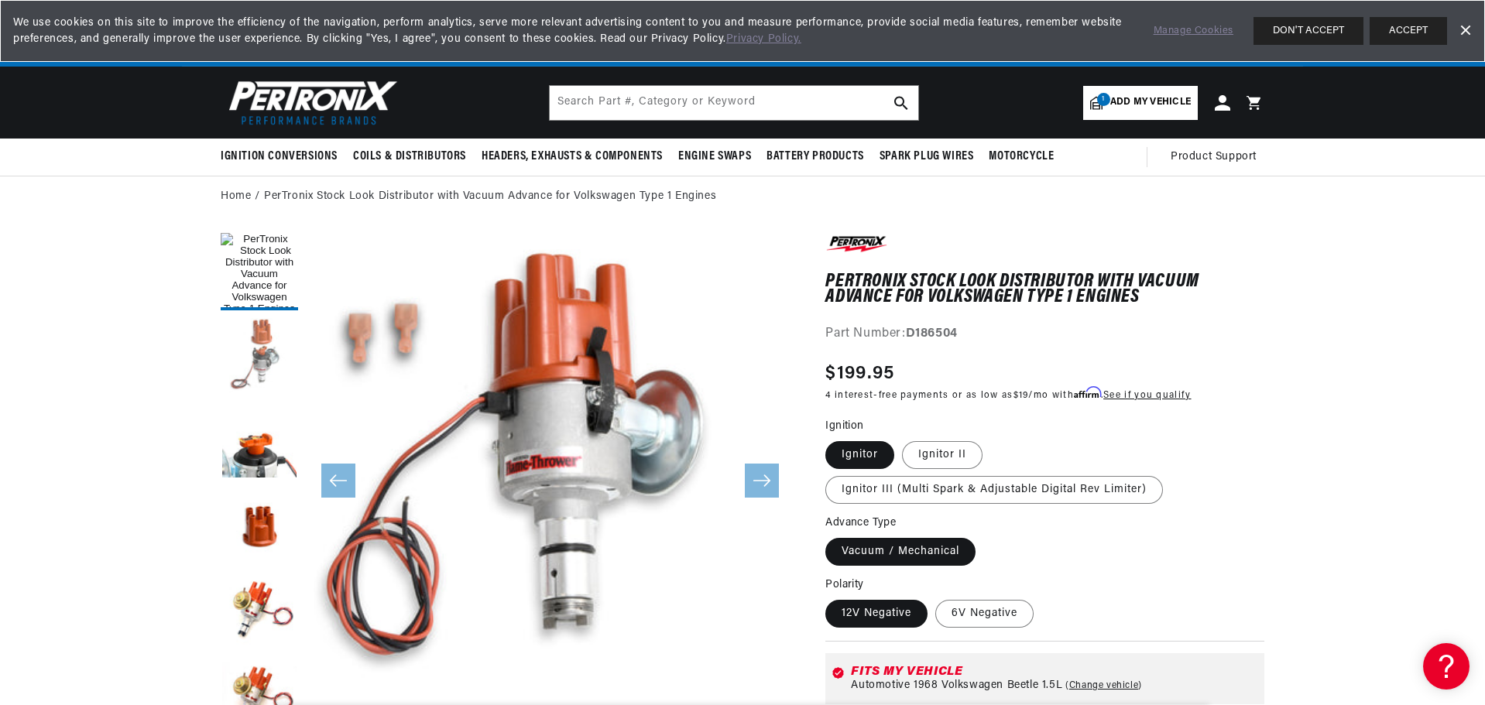
click at [257, 338] on button "Load image 2 in gallery view" at bounding box center [259, 356] width 77 height 77
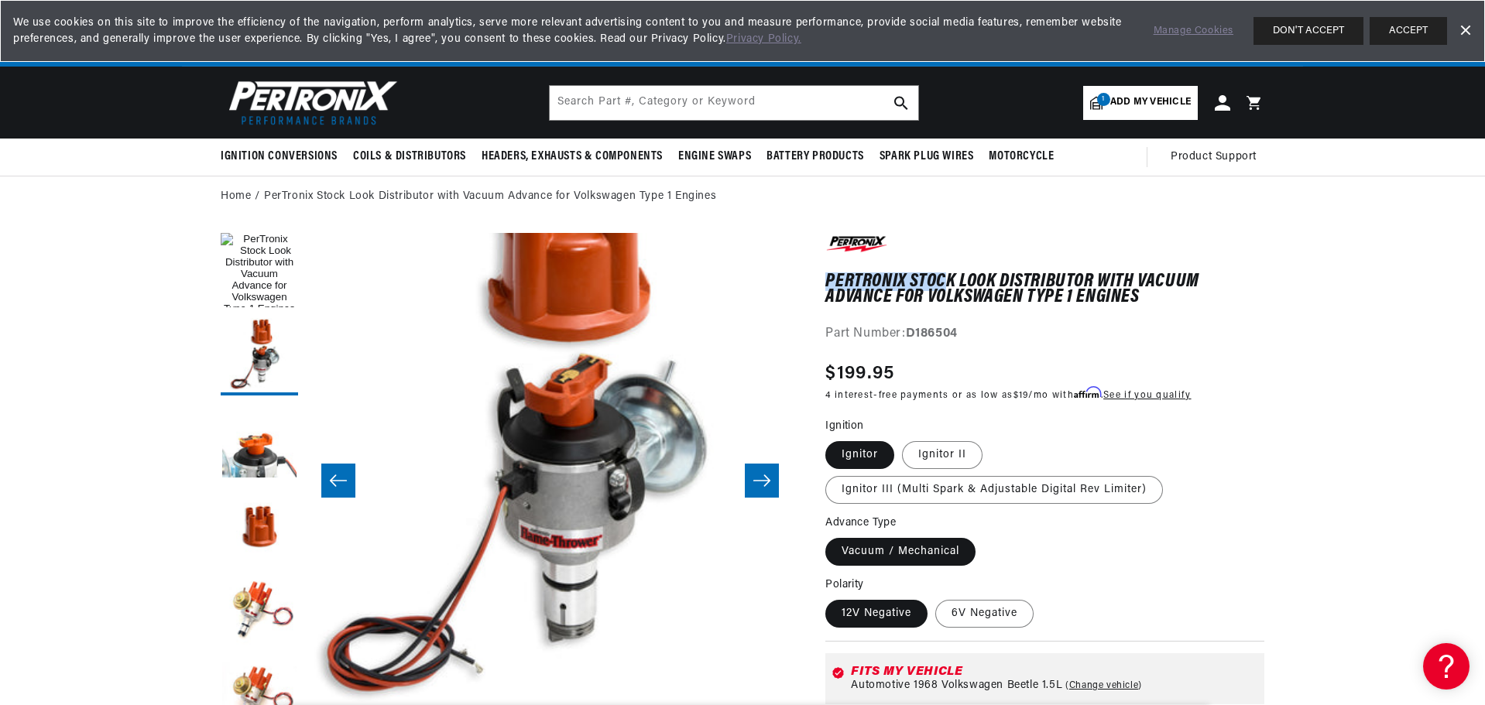
scroll to position [0, 0]
drag, startPoint x: 828, startPoint y: 279, endPoint x: 1023, endPoint y: 295, distance: 195.8
click at [1023, 295] on h1 "PerTronix Stock Look Distributor with Vacuum Advance for Volkswagen Type 1 Engi…" at bounding box center [1044, 290] width 439 height 32
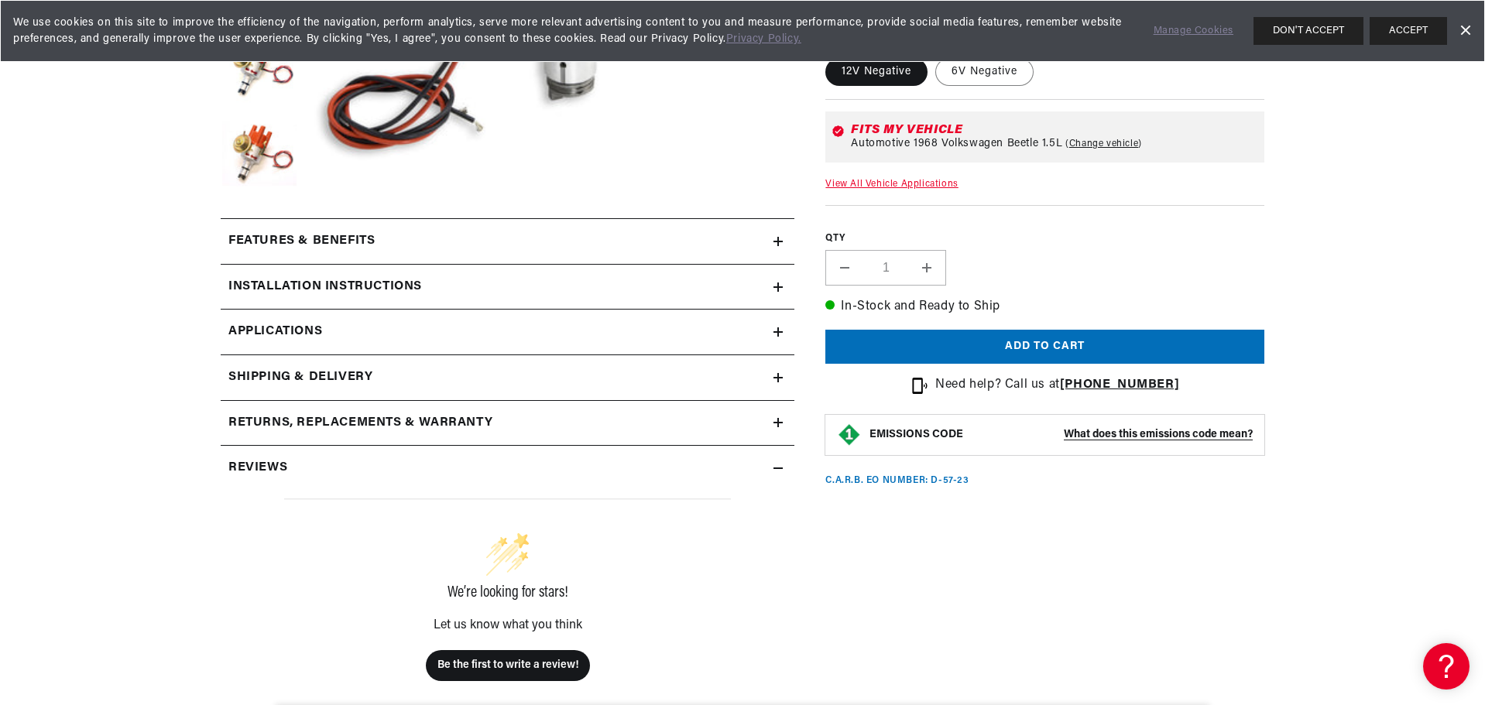
click at [301, 292] on h2 "Installation instructions" at bounding box center [325, 287] width 194 height 20
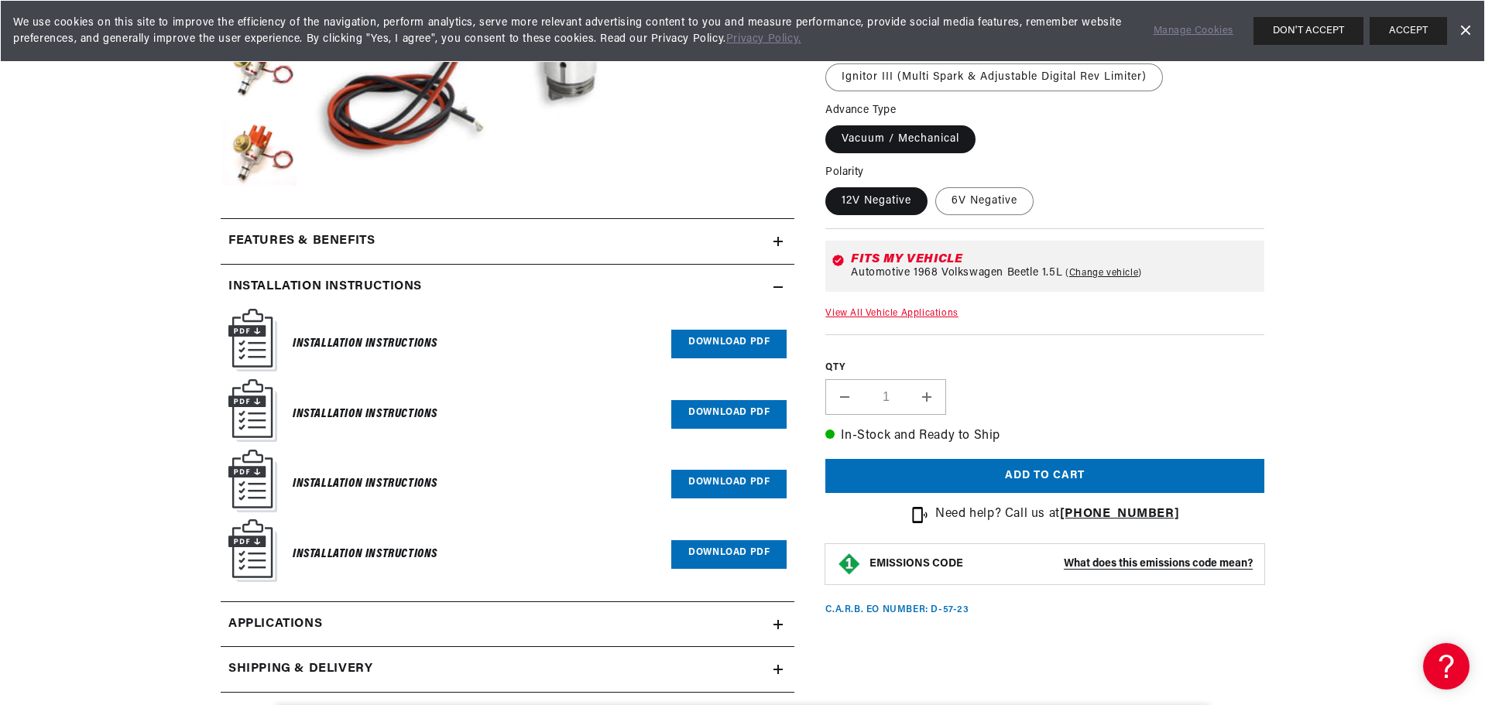
scroll to position [0, 426]
click at [698, 344] on link "Download PDF" at bounding box center [728, 344] width 115 height 29
click at [726, 409] on link "Download PDF" at bounding box center [728, 414] width 115 height 29
click at [733, 483] on link "Download PDF" at bounding box center [728, 484] width 115 height 29
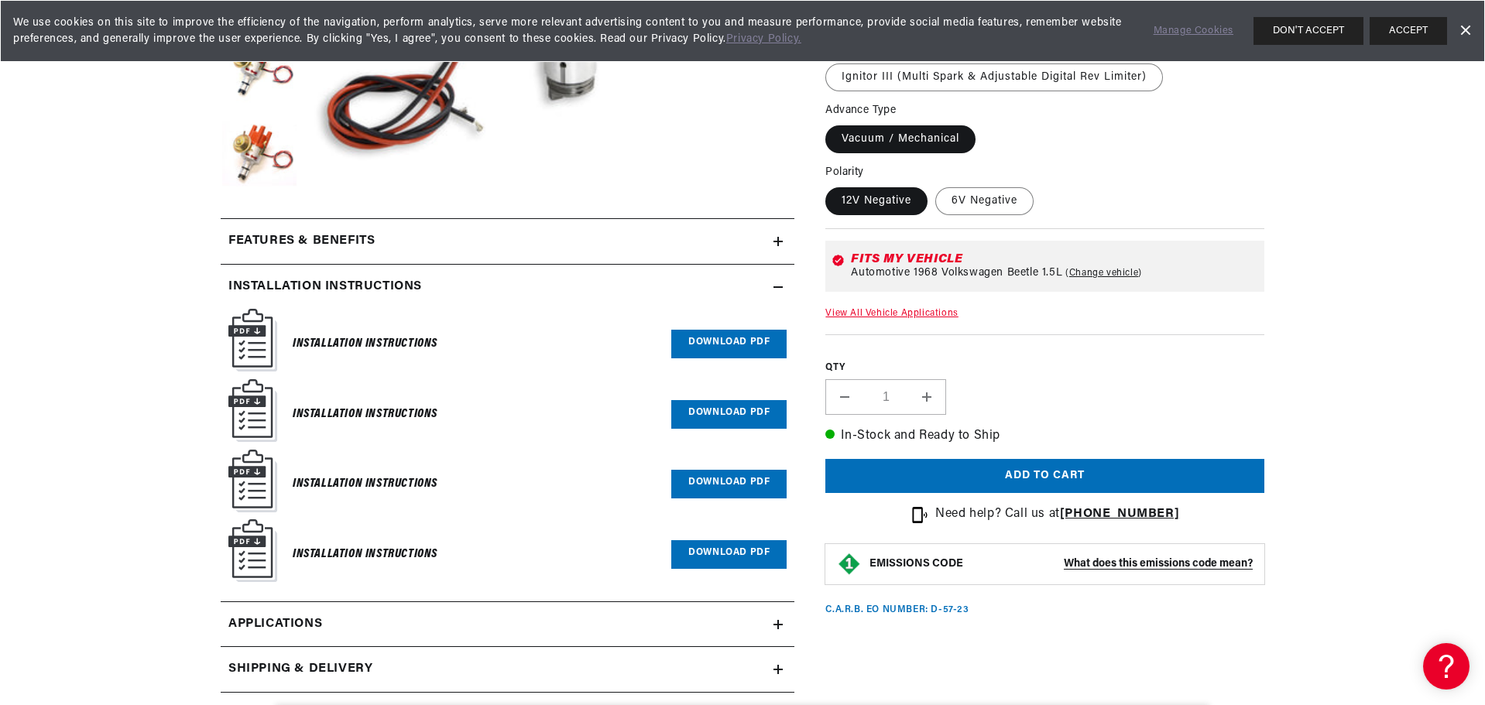
scroll to position [0, 469]
